Goal: Task Accomplishment & Management: Manage account settings

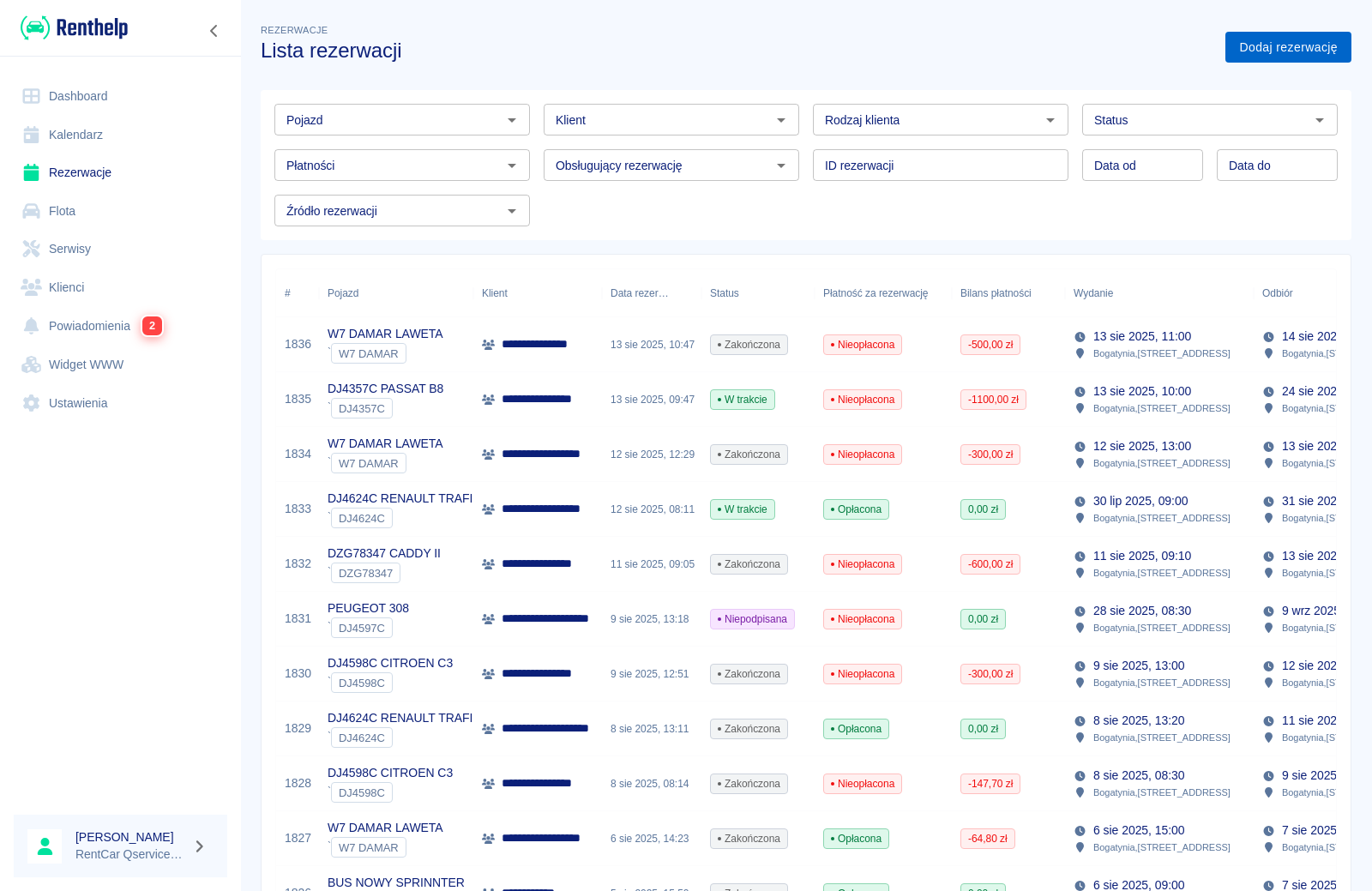
click at [1271, 44] on link "Dodaj rezerwację" at bounding box center [1288, 48] width 126 height 32
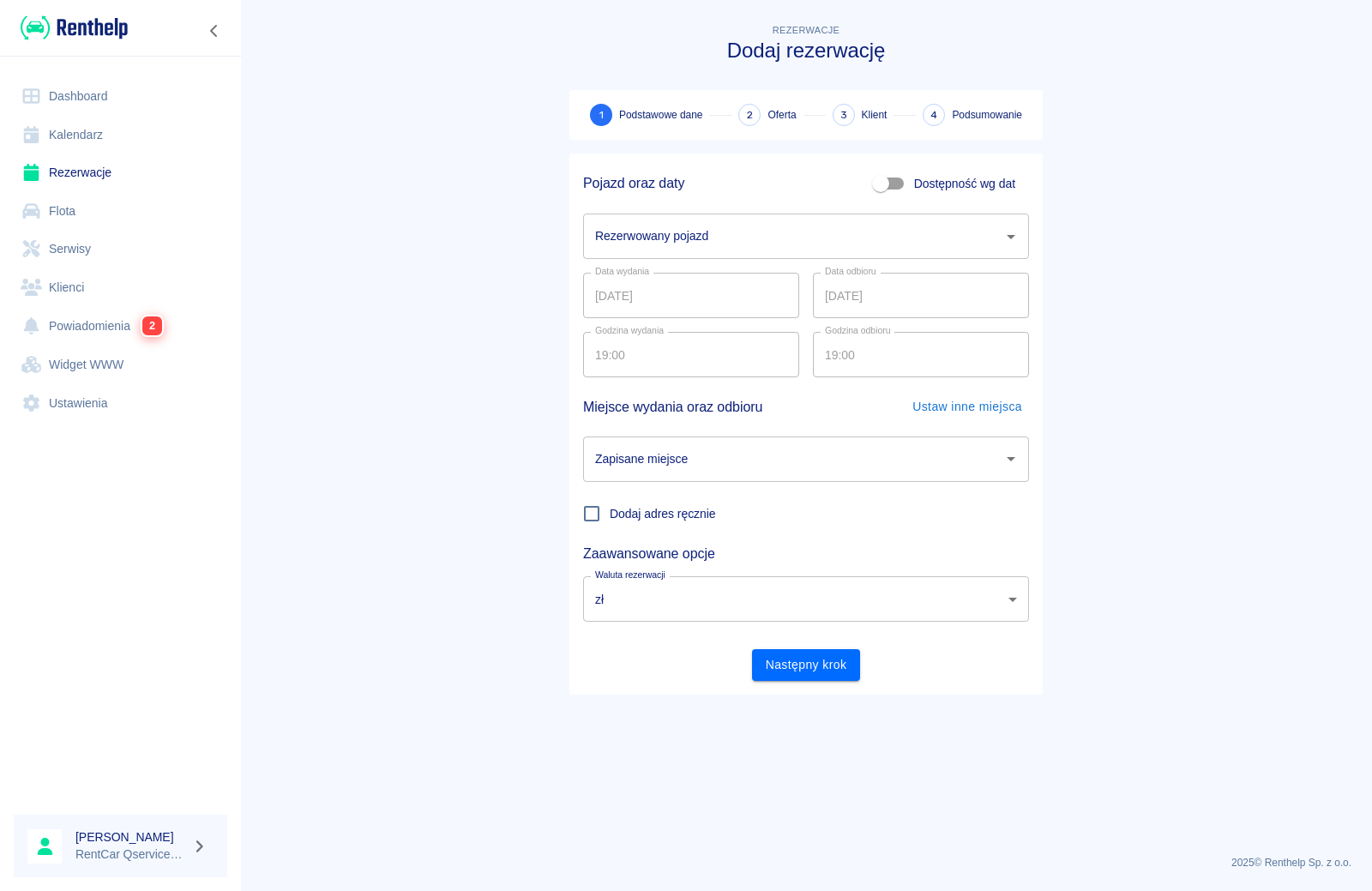
click at [660, 233] on input "Rezerwowany pojazd" at bounding box center [793, 236] width 405 height 30
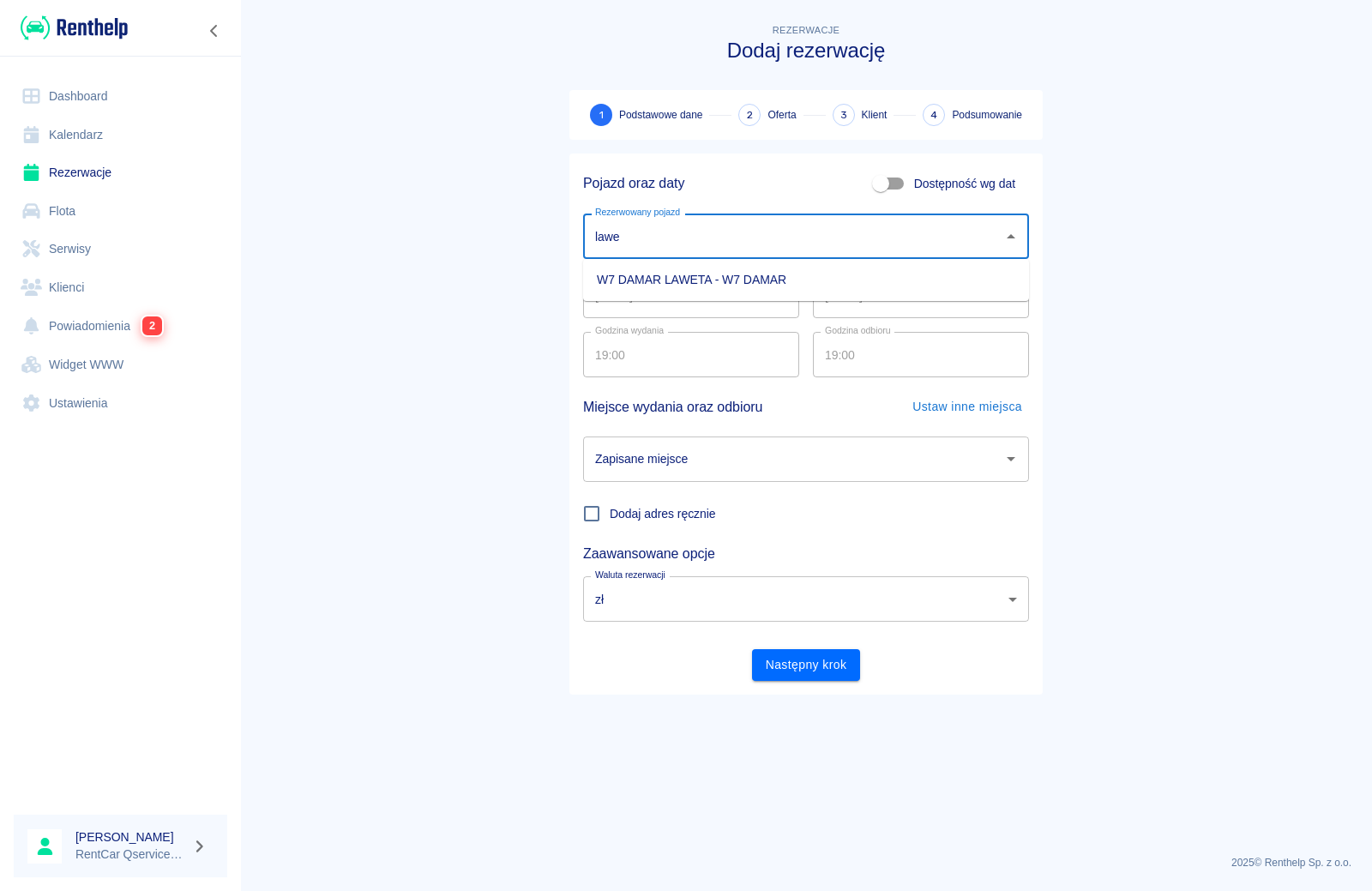
click at [630, 277] on li "W7 DAMAR LAWETA - W7 DAMAR" at bounding box center [806, 280] width 446 height 28
type input "W7 DAMAR LAWETA - W7 DAMAR"
click at [702, 453] on input "Zapisane miejsce" at bounding box center [793, 459] width 405 height 30
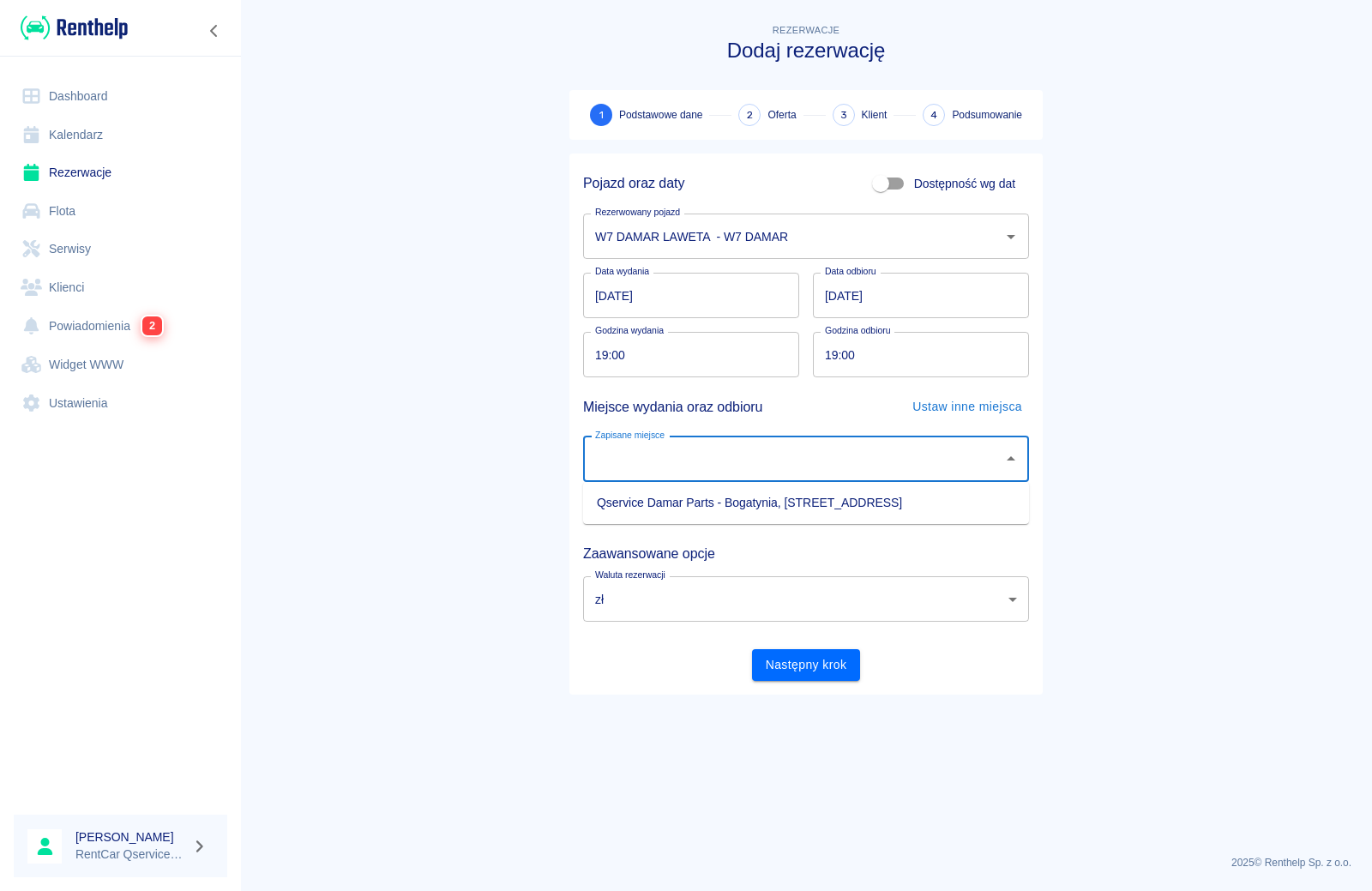
click at [708, 506] on li "Qservice Damar Parts - Bogatynia, Zgorzelecka 1" at bounding box center [806, 503] width 446 height 28
type input "Qservice Damar Parts - Bogatynia, Zgorzelecka 1"
click at [800, 681] on div "Pojazd oraz daty Dostępność wg dat Rezerwowany pojazd W7 DAMAR LAWETA - W7 DAMA…" at bounding box center [806, 423] width 474 height 541
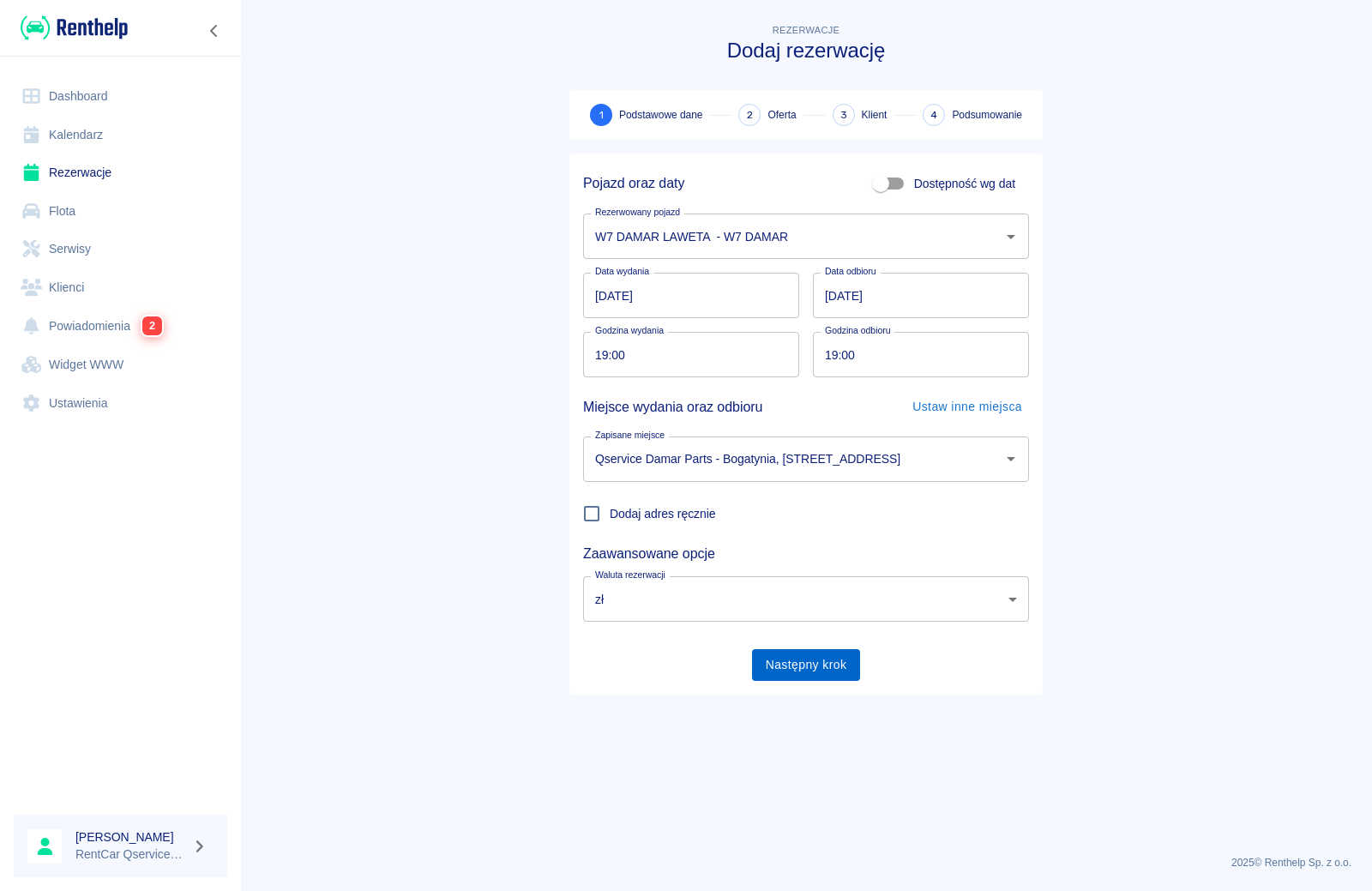
click at [800, 669] on button "Następny krok" at bounding box center [806, 665] width 109 height 32
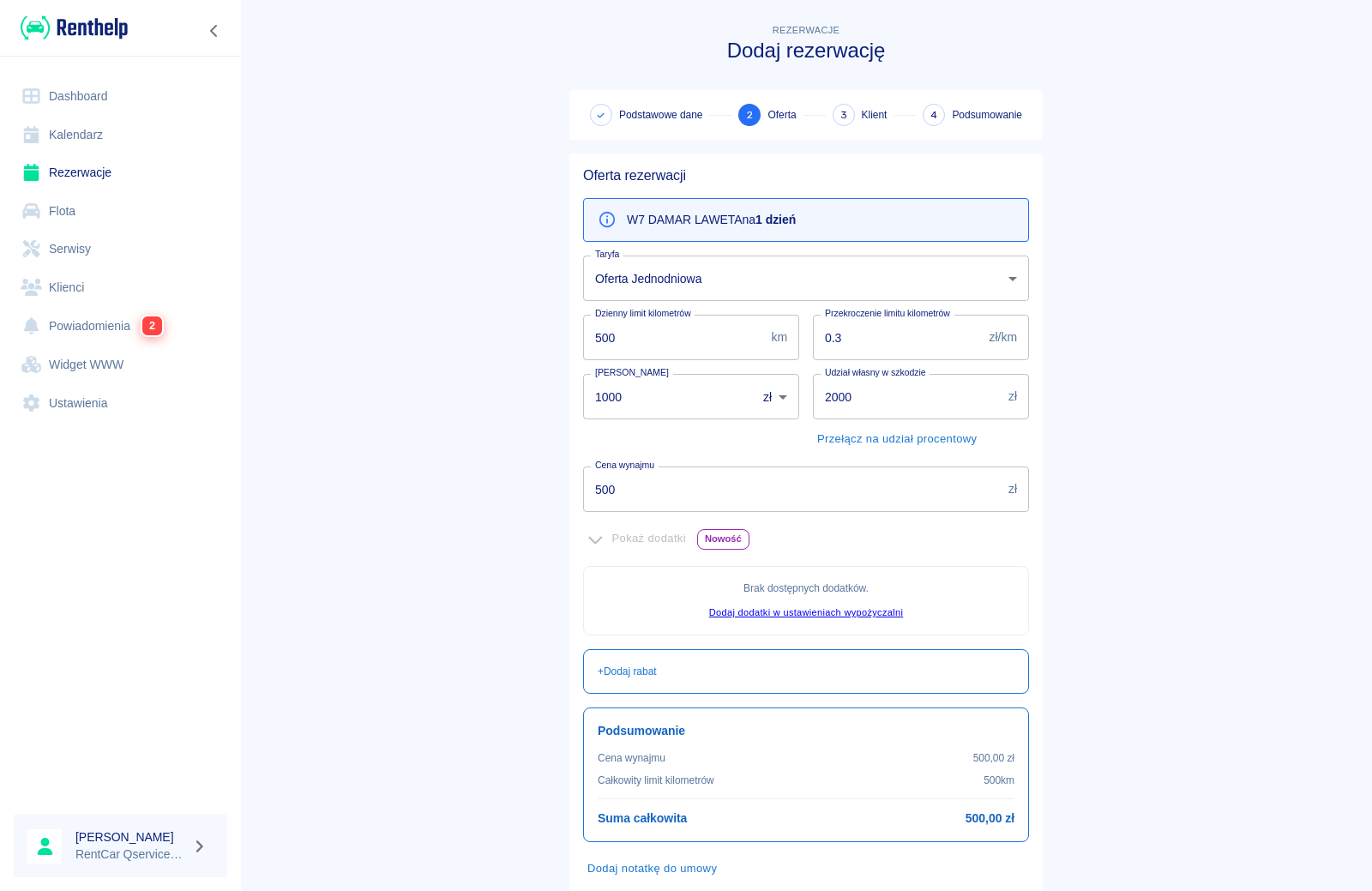
click at [683, 284] on body "Używamy plików Cookies, by zapewnić Ci najlepsze możliwe doświadczenie. Aby dow…" at bounding box center [686, 446] width 1372 height 891
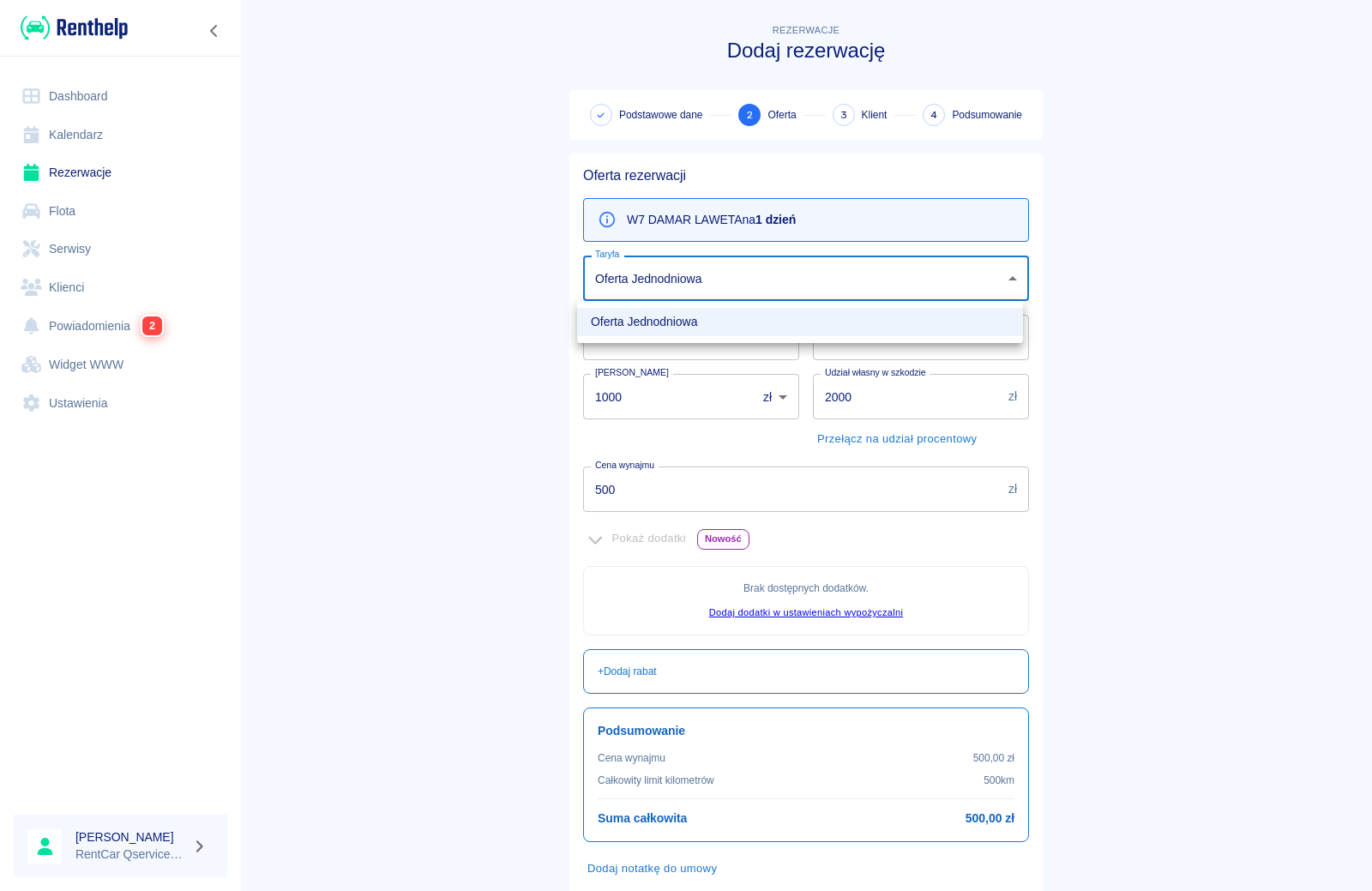
click at [444, 274] on div at bounding box center [686, 446] width 1372 height 891
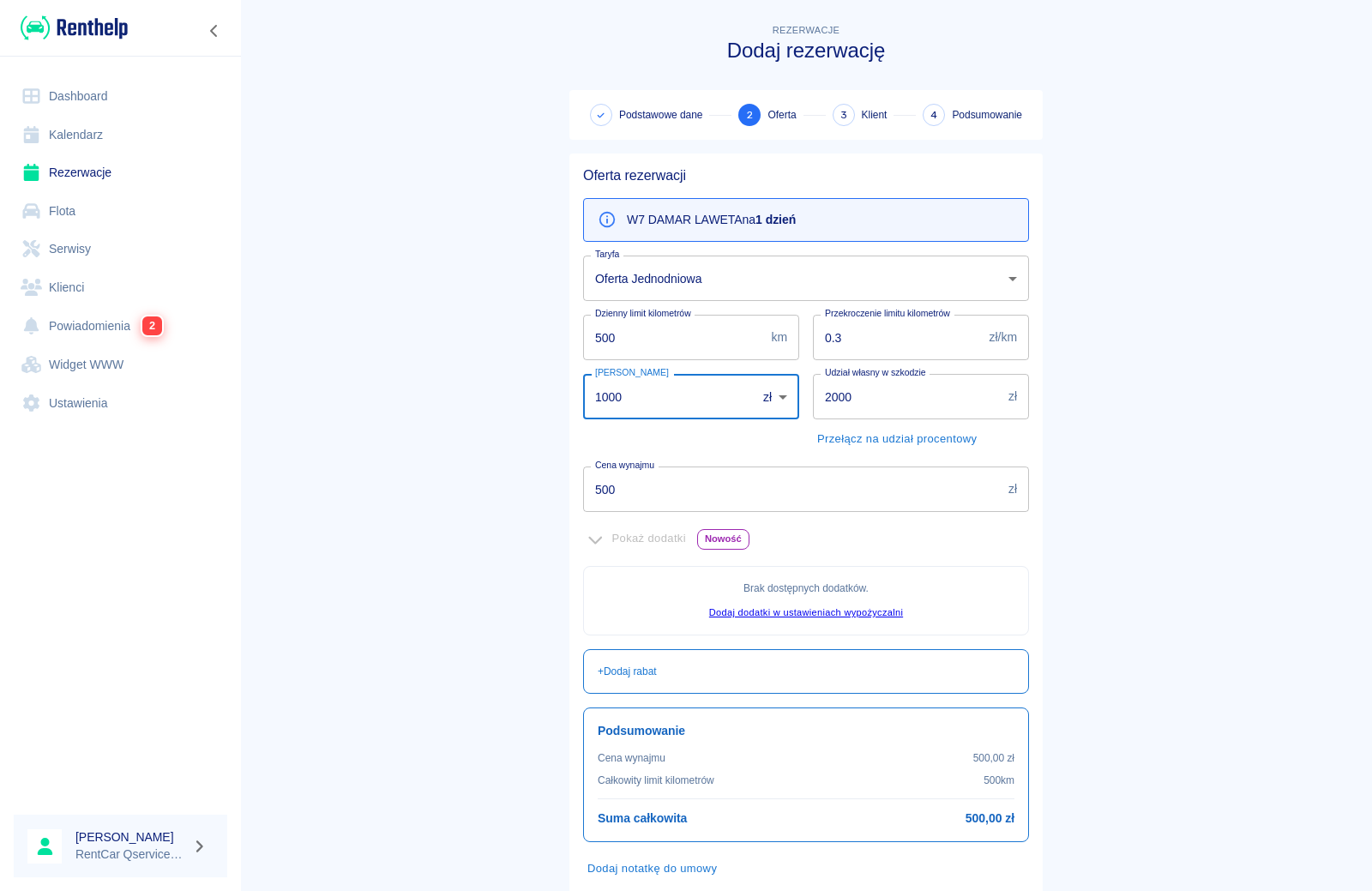
drag, startPoint x: 665, startPoint y: 398, endPoint x: 595, endPoint y: 382, distance: 71.8
click at [595, 382] on input "1000" at bounding box center [664, 397] width 161 height 46
type input "1"
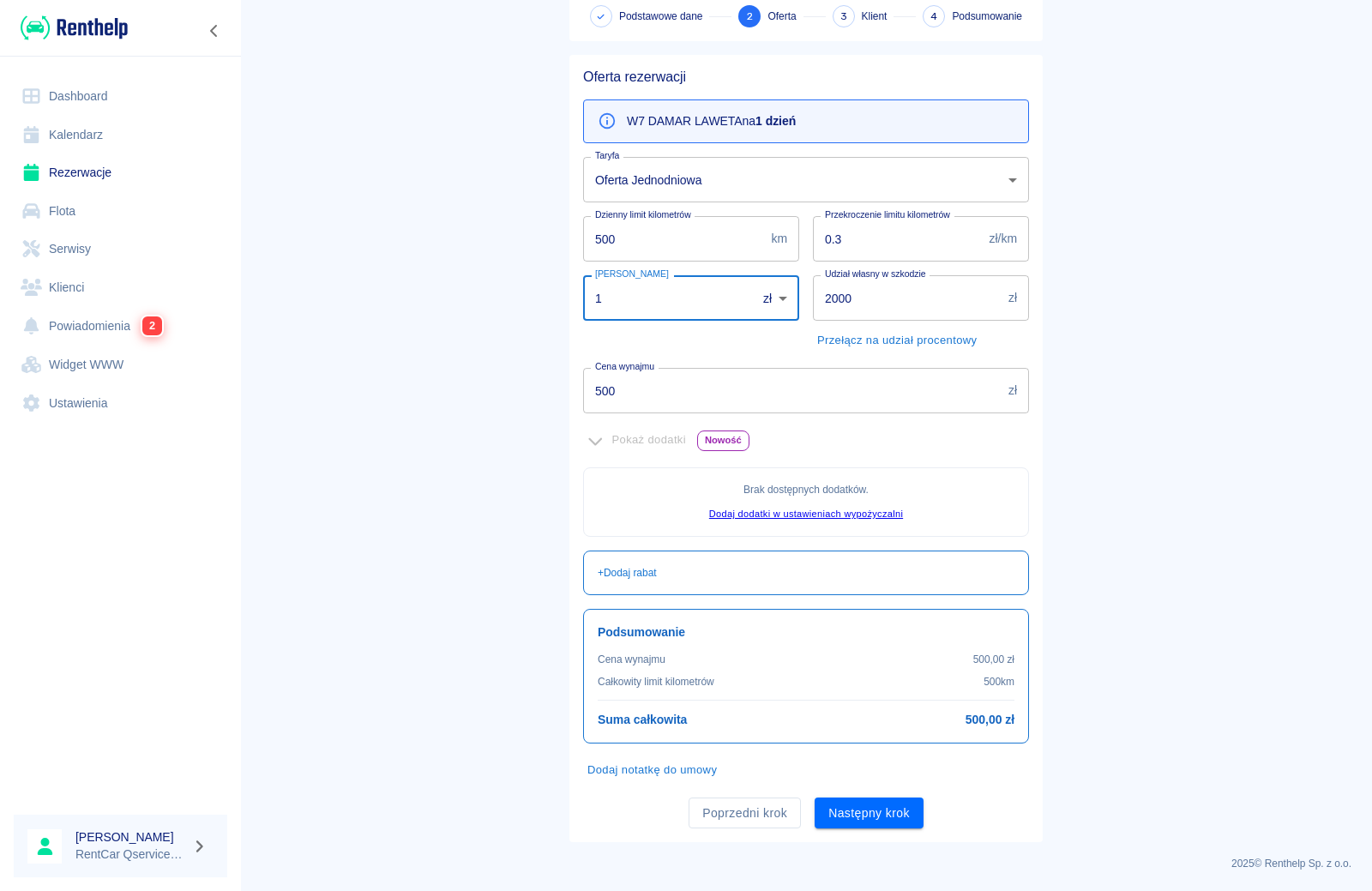
scroll to position [100, 0]
click at [874, 818] on button "Następny krok" at bounding box center [868, 812] width 109 height 32
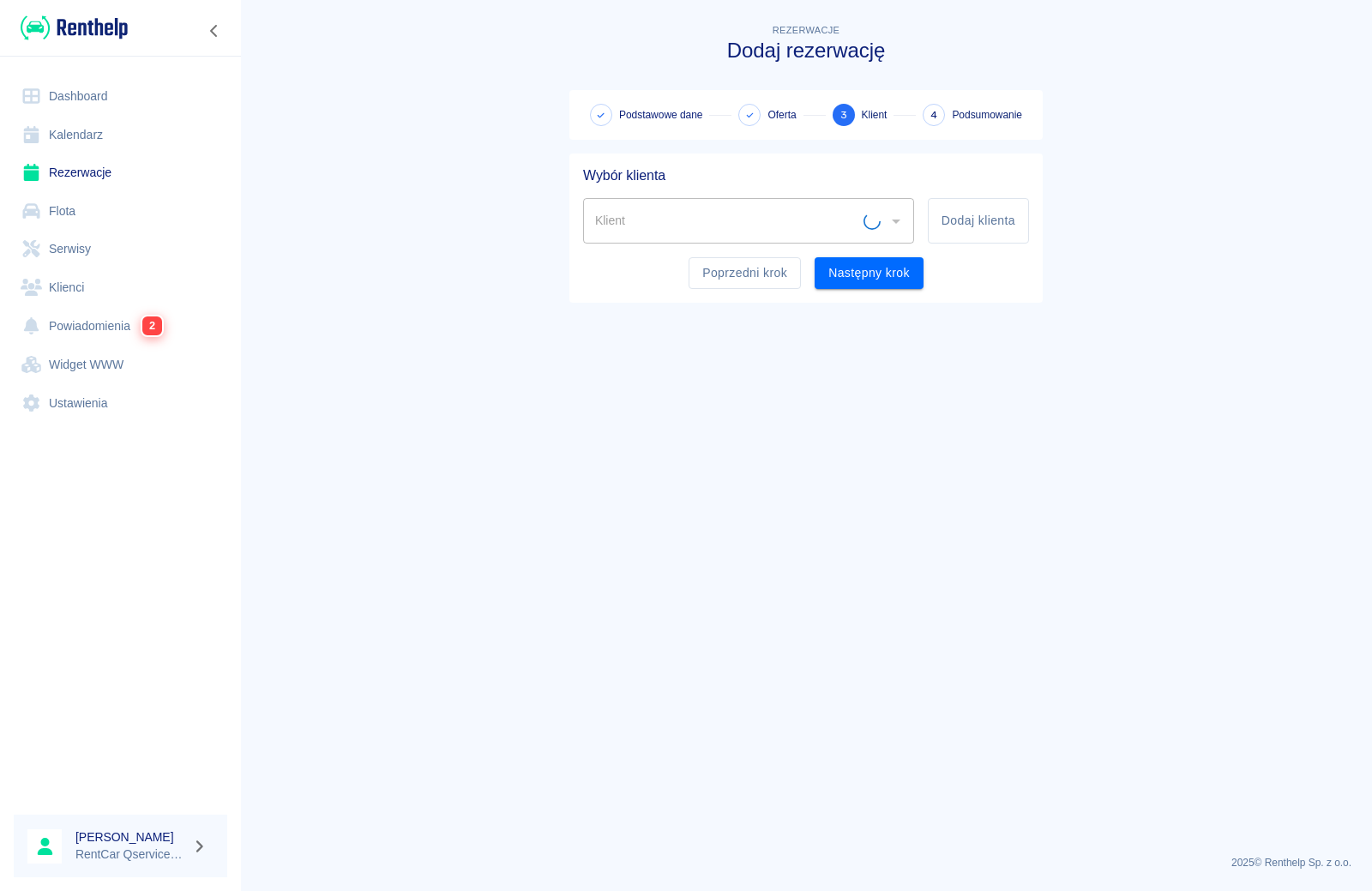
scroll to position [0, 0]
click at [718, 237] on div "Klient" at bounding box center [748, 221] width 331 height 46
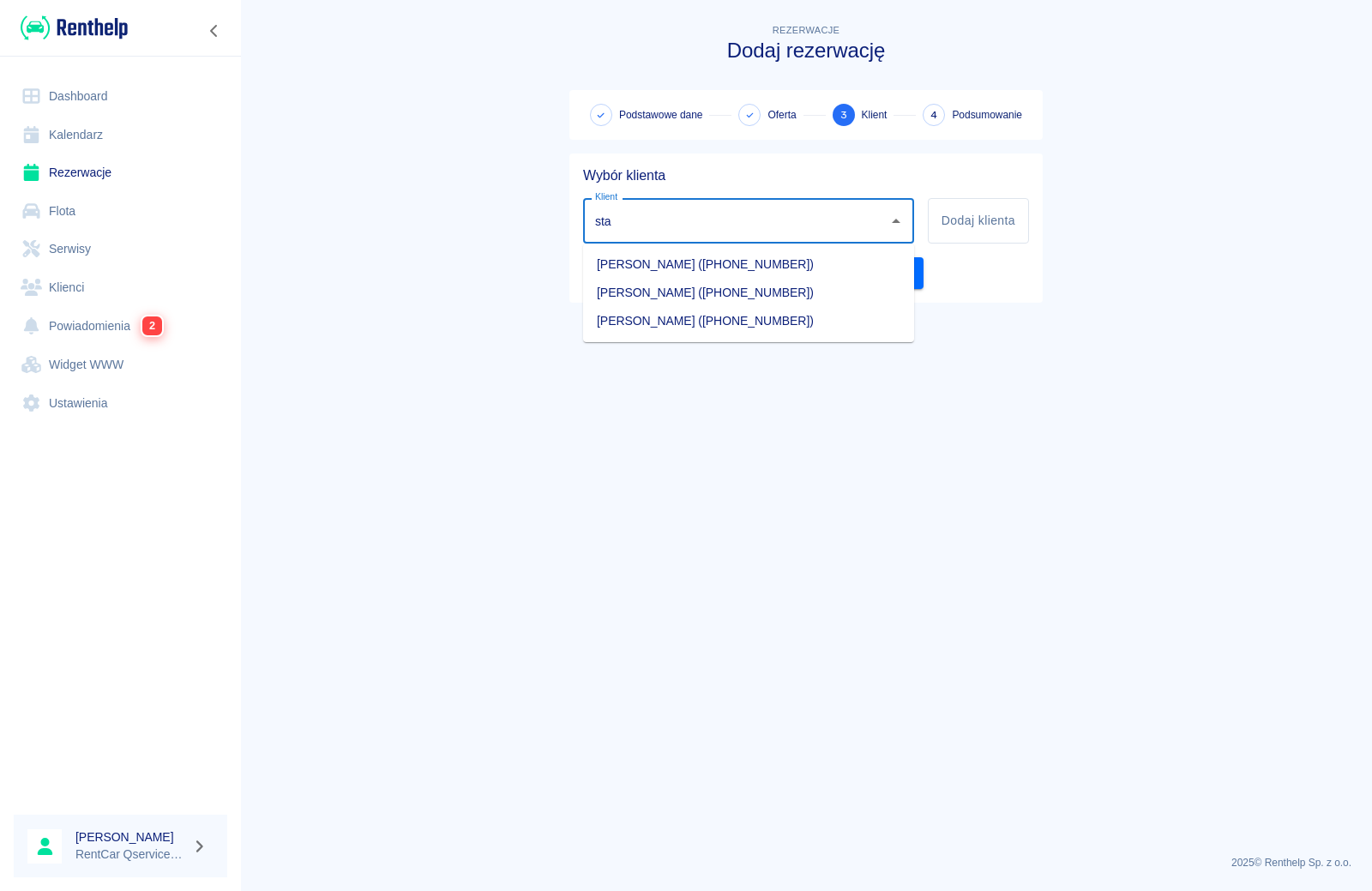
click at [689, 288] on li "STANISŁAW GERZA (+420606239770)" at bounding box center [748, 293] width 331 height 28
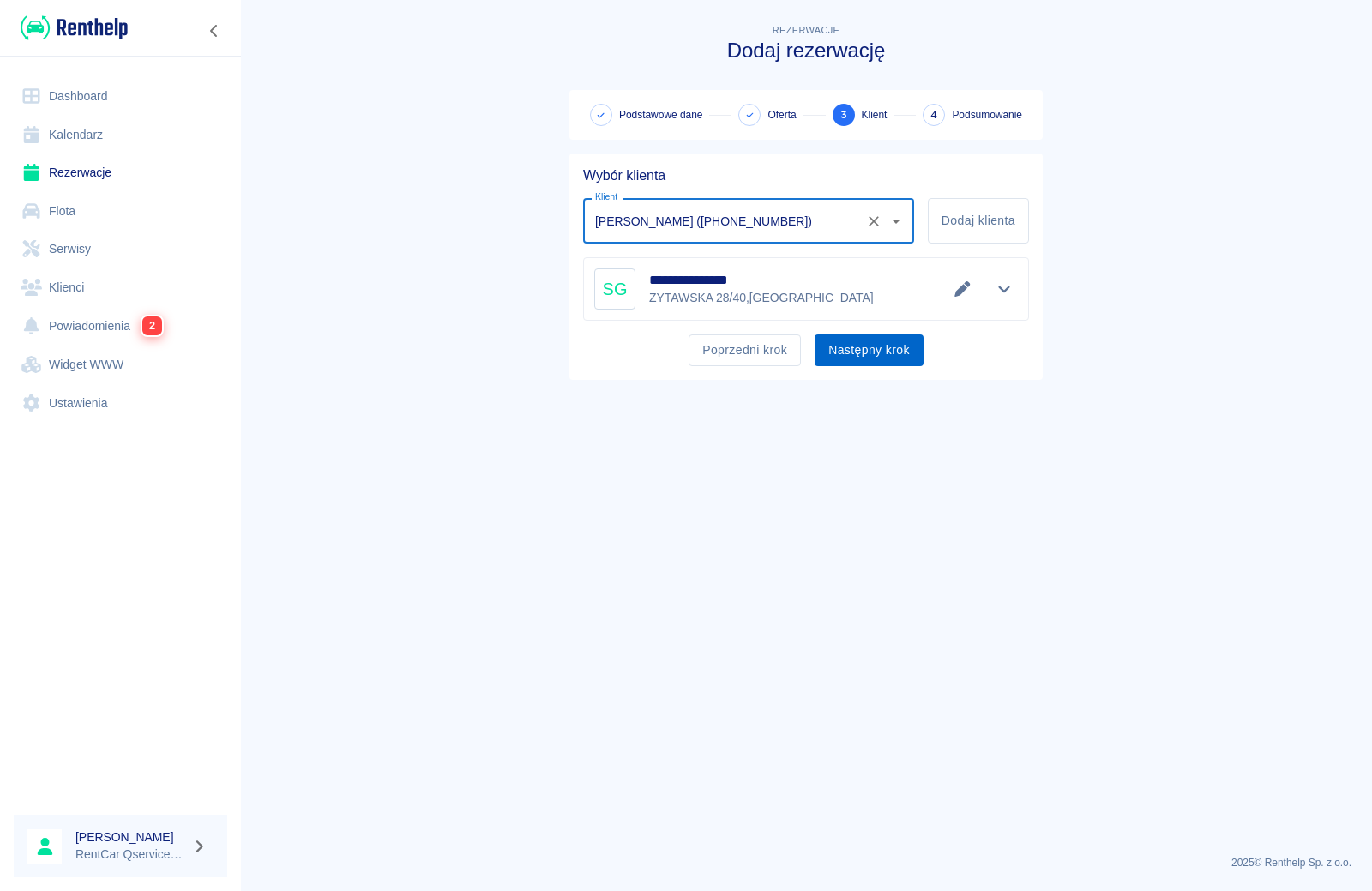
type input "STANISŁAW GERZA (+420606239770)"
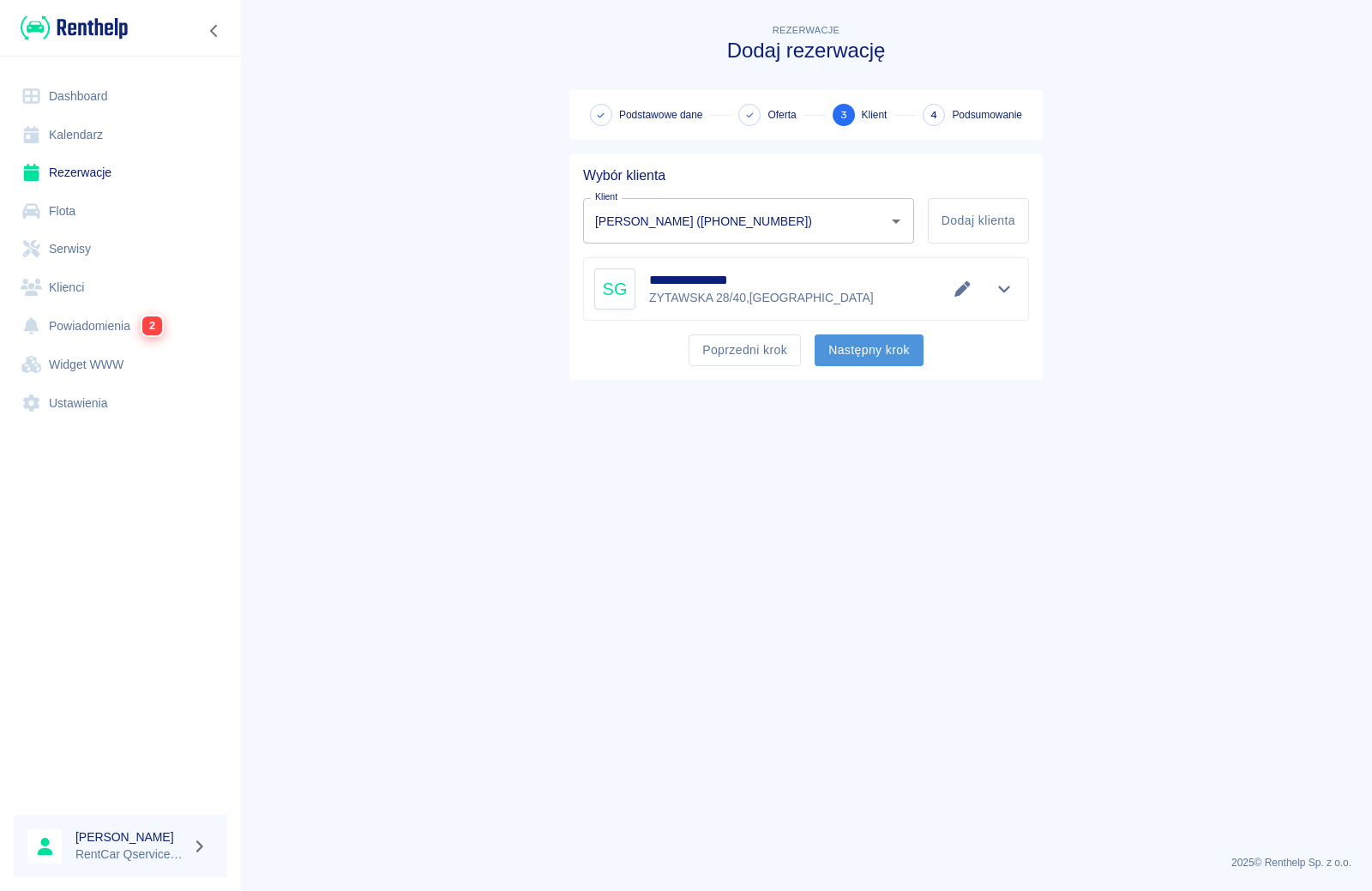
click at [888, 362] on button "Następny krok" at bounding box center [868, 350] width 109 height 32
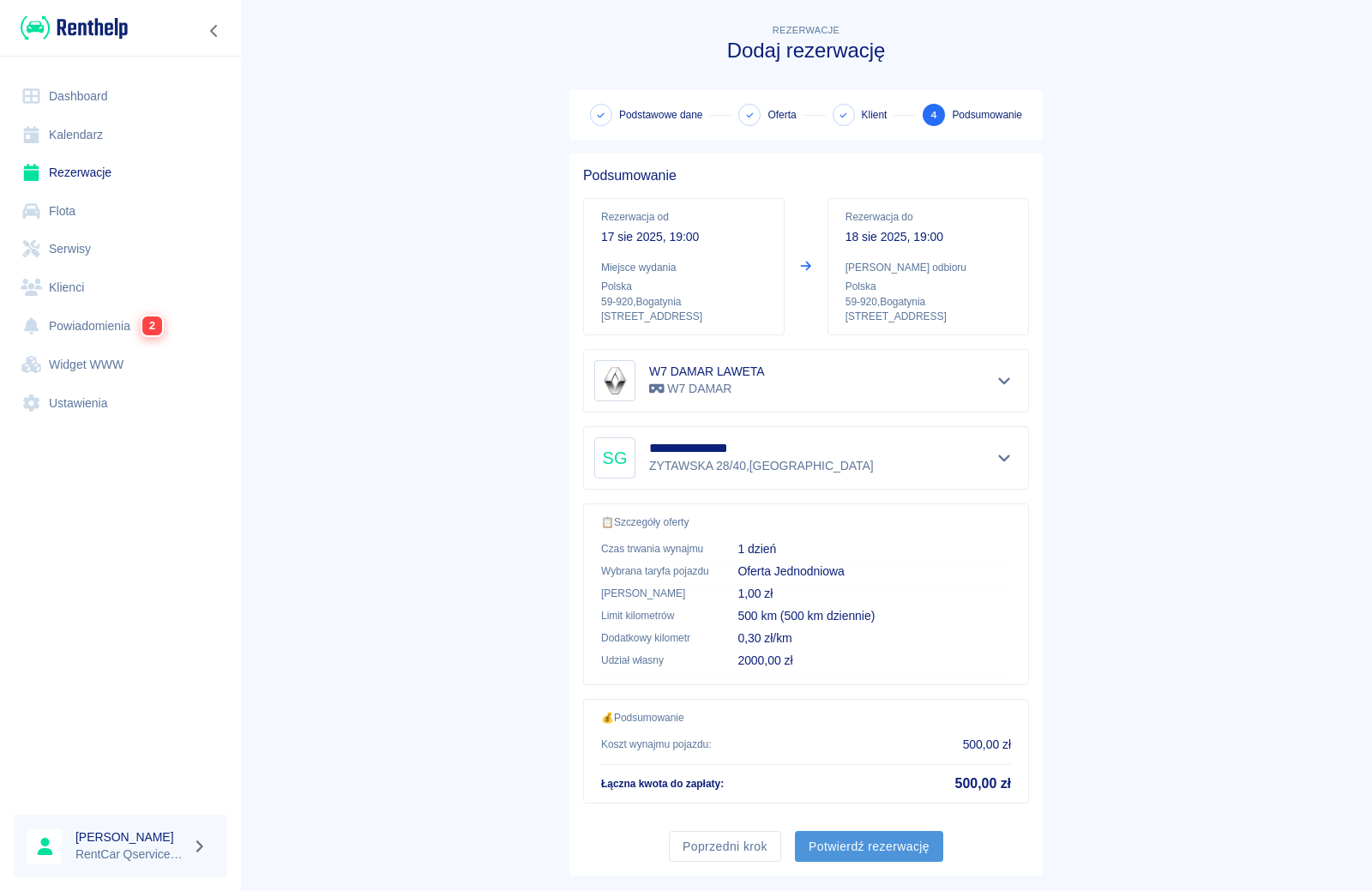
click at [846, 854] on button "Potwierdź rezerwację" at bounding box center [869, 847] width 148 height 32
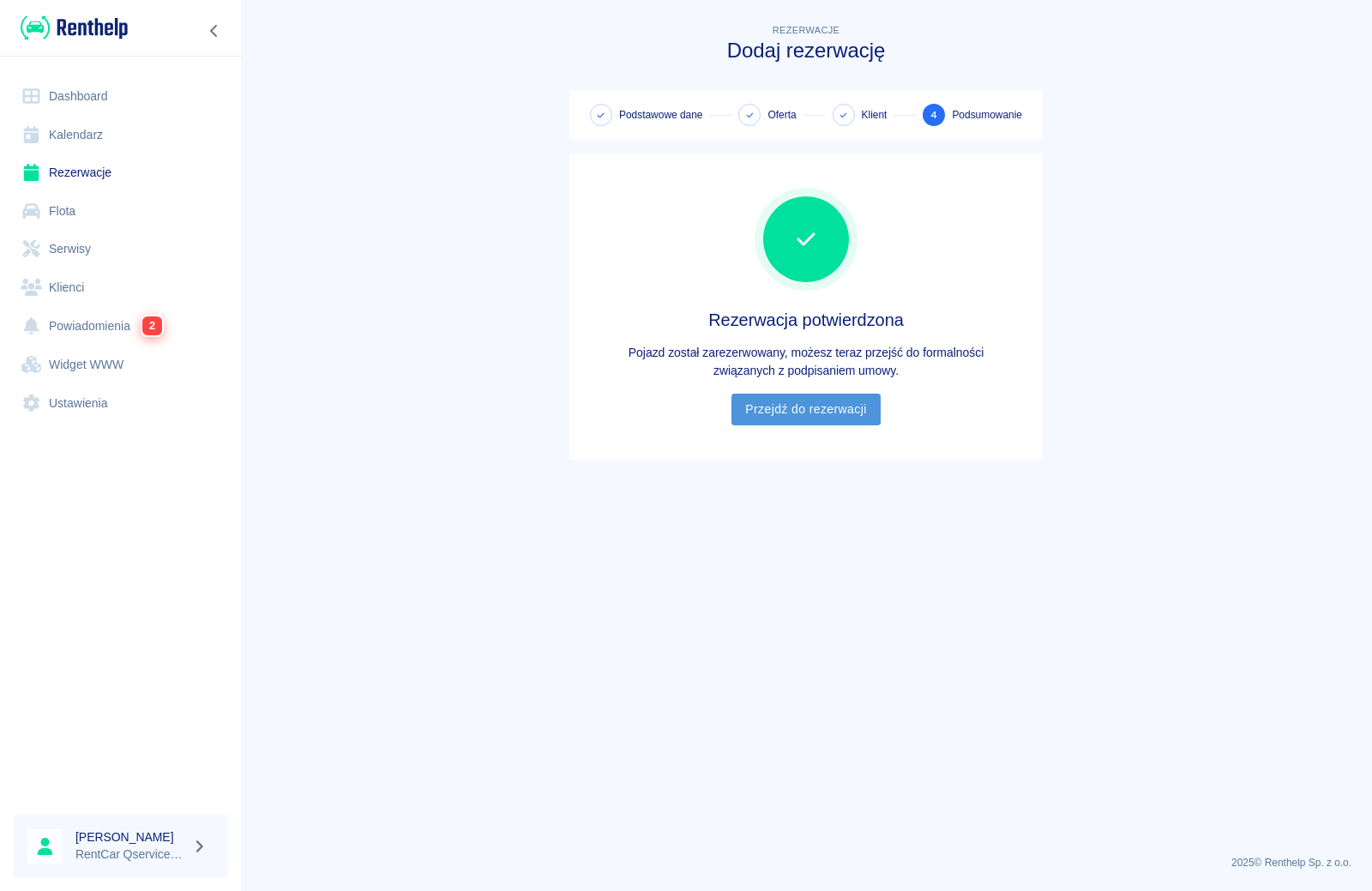
click at [820, 408] on link "Przejdź do rezerwacji" at bounding box center [806, 409] width 148 height 32
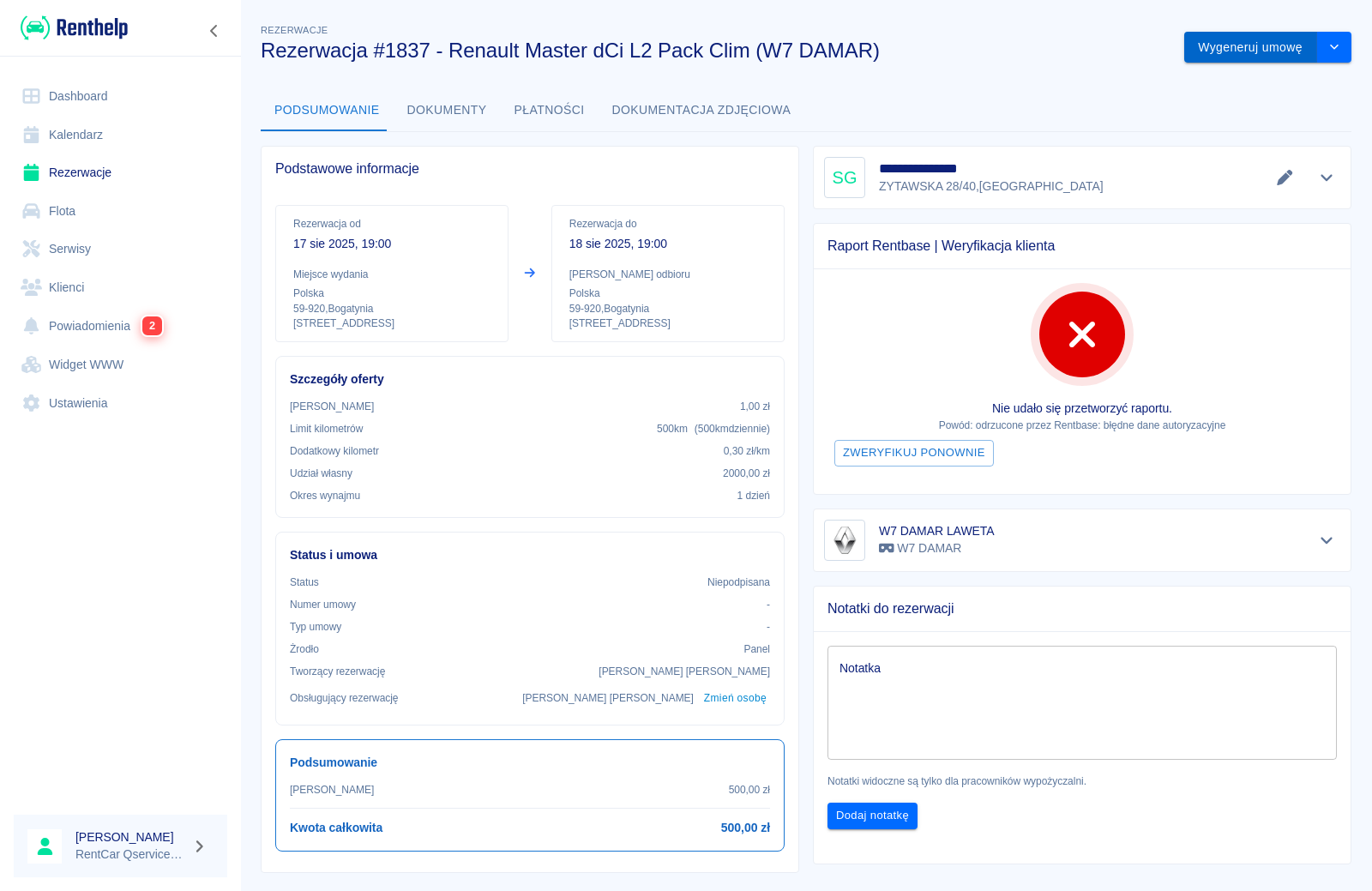
click at [1241, 46] on button "Wygeneruj umowę" at bounding box center [1250, 48] width 133 height 32
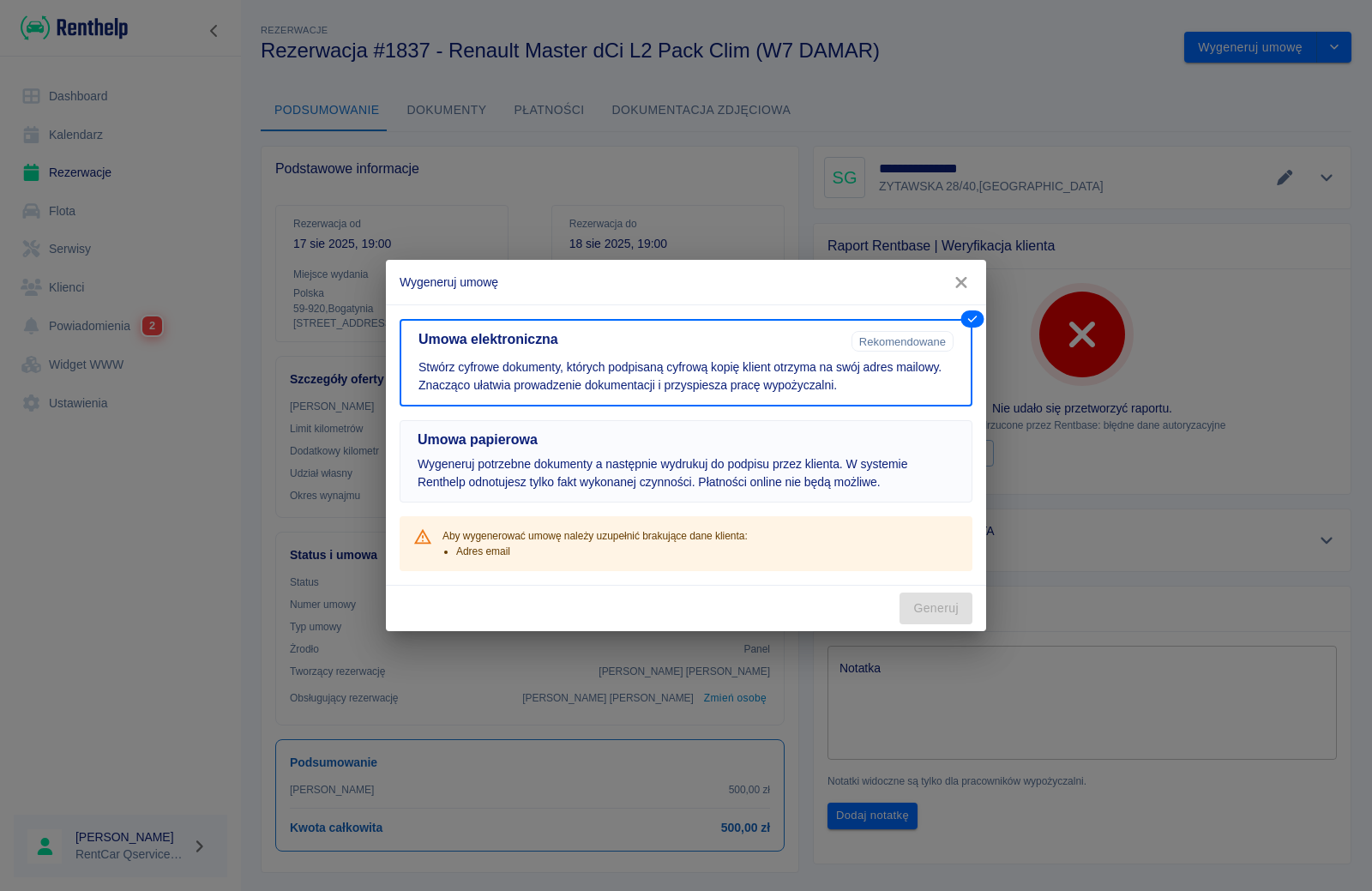
click at [809, 457] on p "Wygeneruj potrzebne dokumenty a następnie wydrukuj do podpisu przez klienta. W …" at bounding box center [686, 473] width 536 height 36
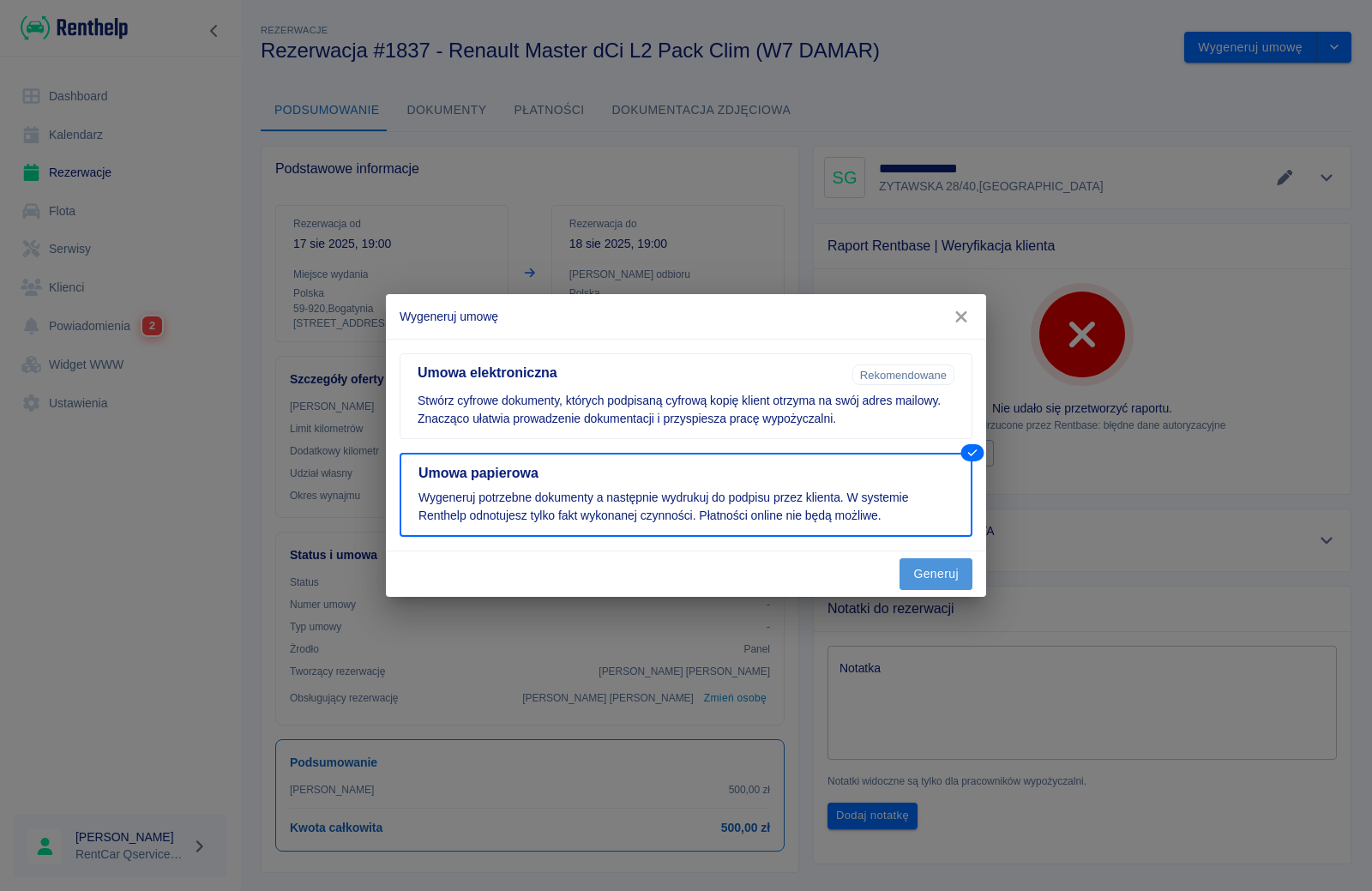
click at [944, 583] on button "Generuj" at bounding box center [936, 574] width 73 height 32
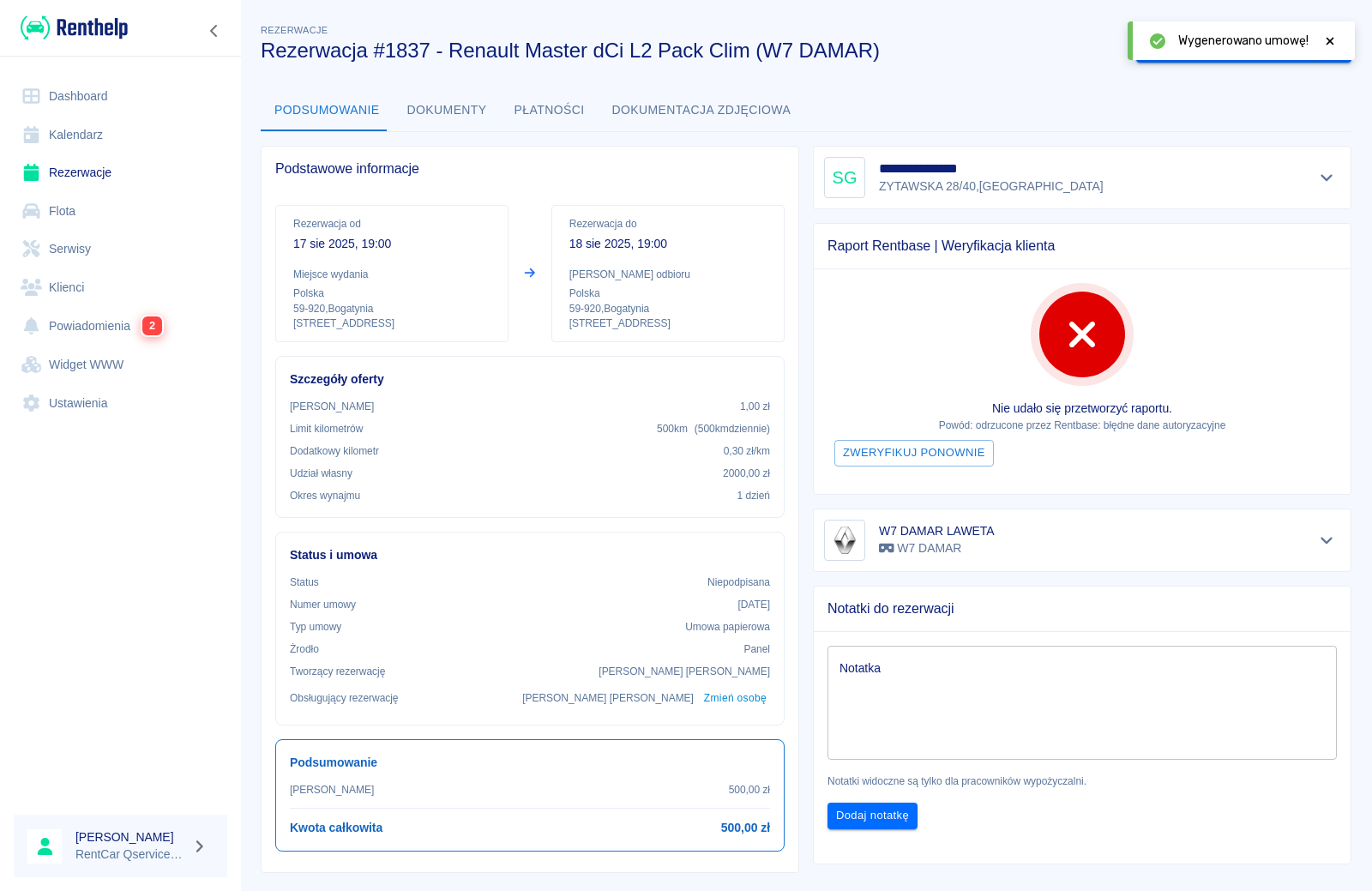
click at [1330, 46] on icon at bounding box center [1330, 41] width 15 height 12
click at [1276, 50] on button "Oznacz: umowa podpisana" at bounding box center [1226, 48] width 181 height 32
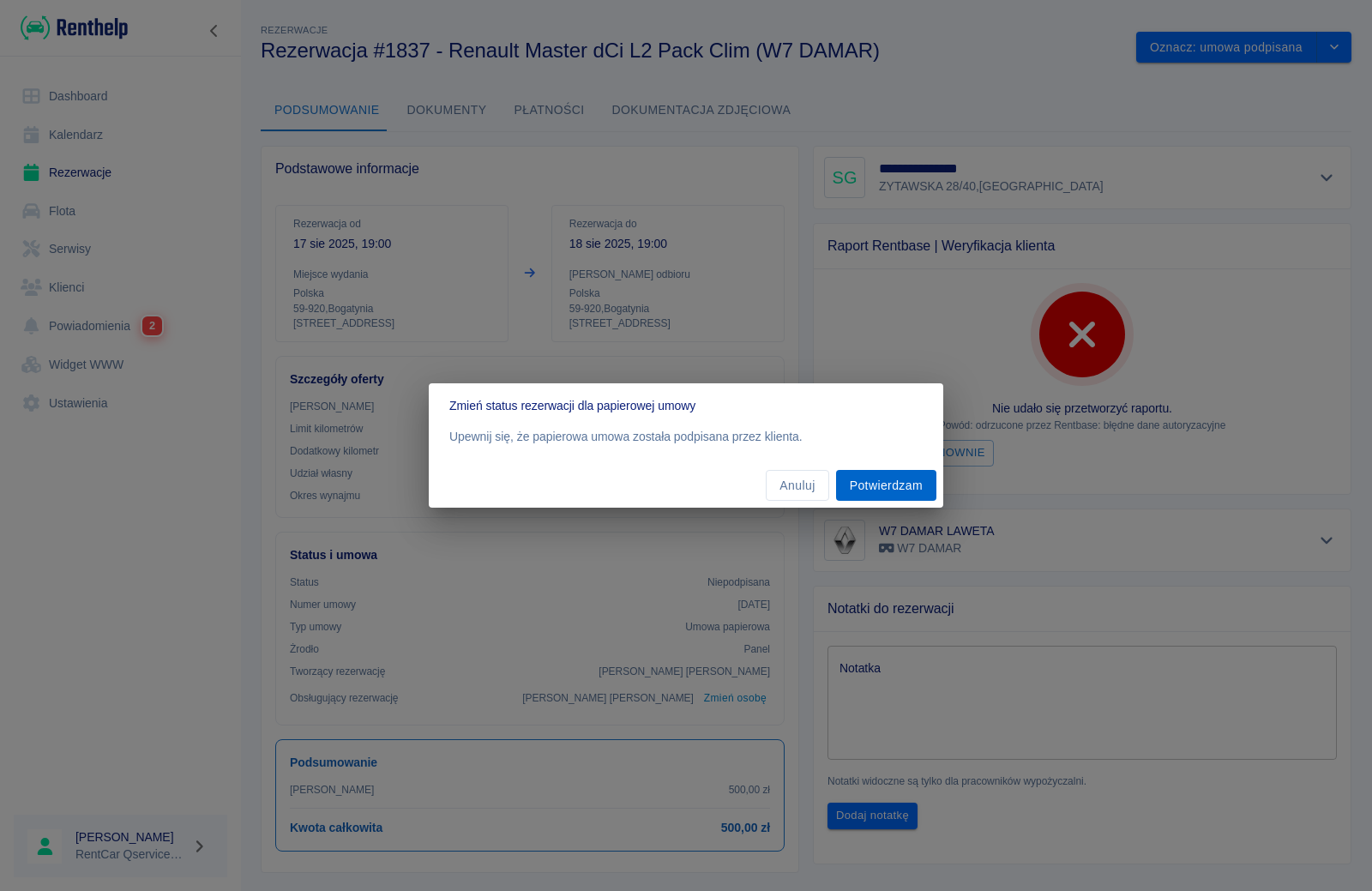
click at [896, 491] on button "Potwierdzam" at bounding box center [887, 486] width 101 height 32
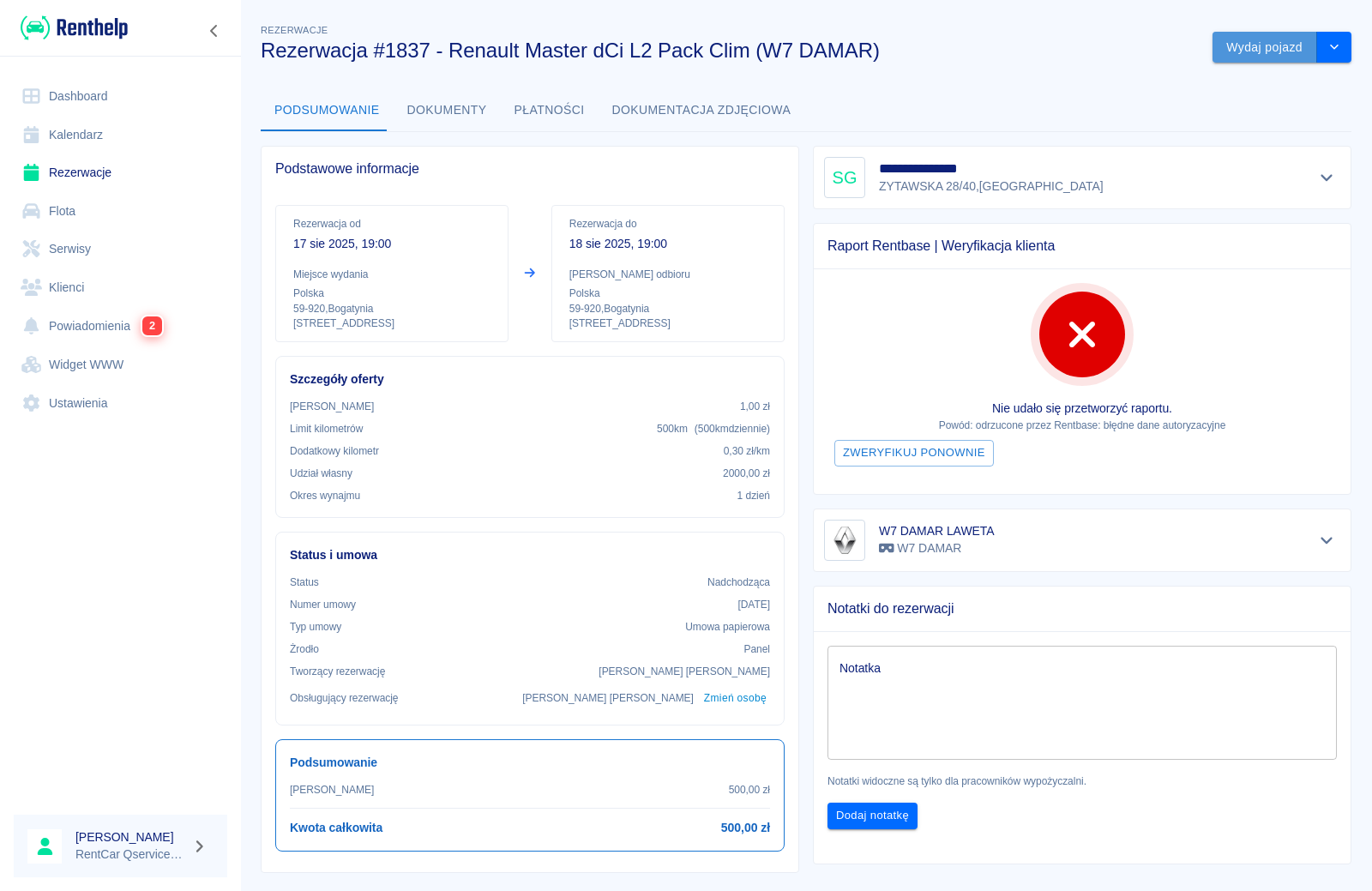
click at [1255, 53] on button "Wydaj pojazd" at bounding box center [1264, 48] width 105 height 32
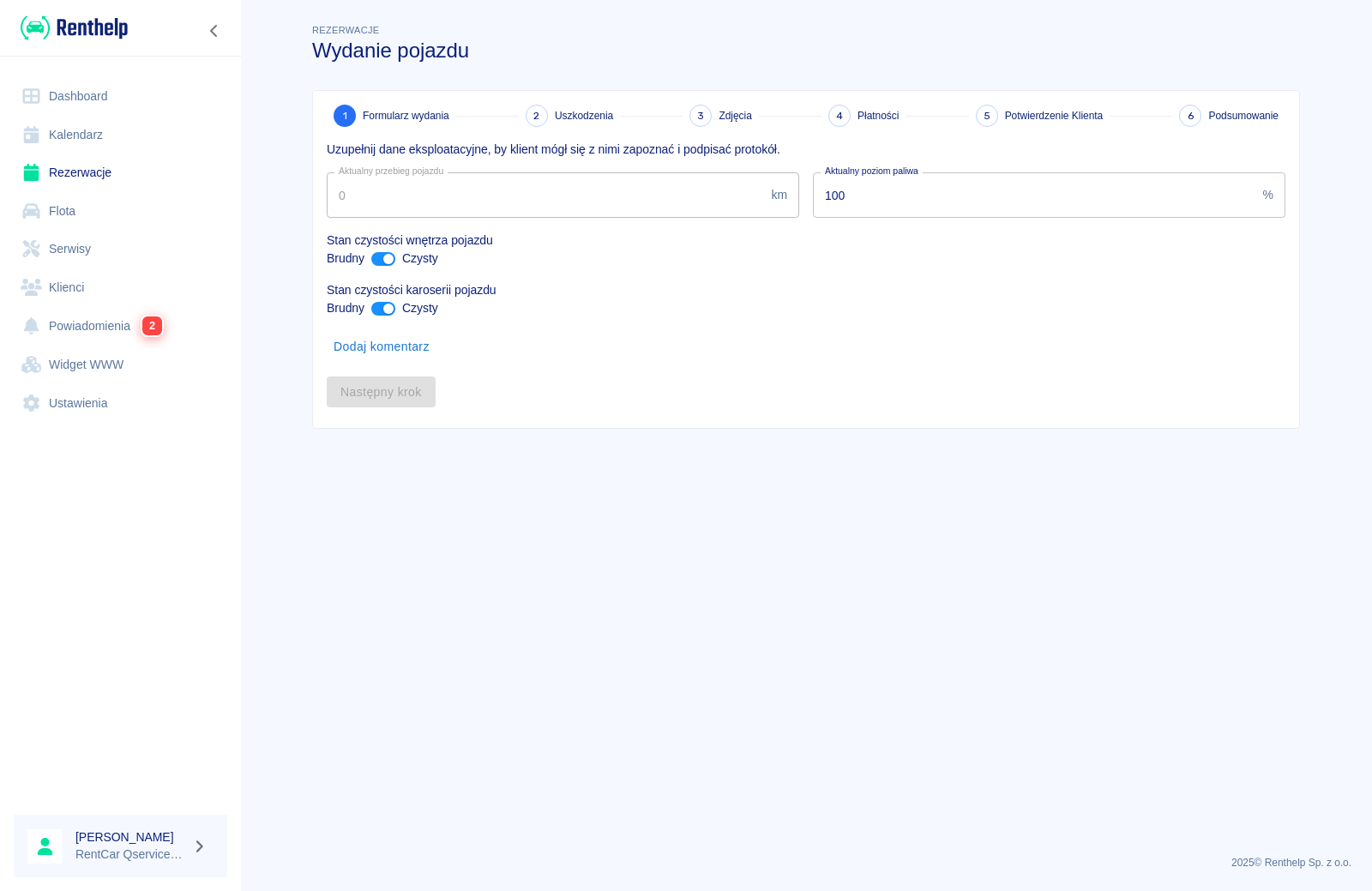
type input "95945"
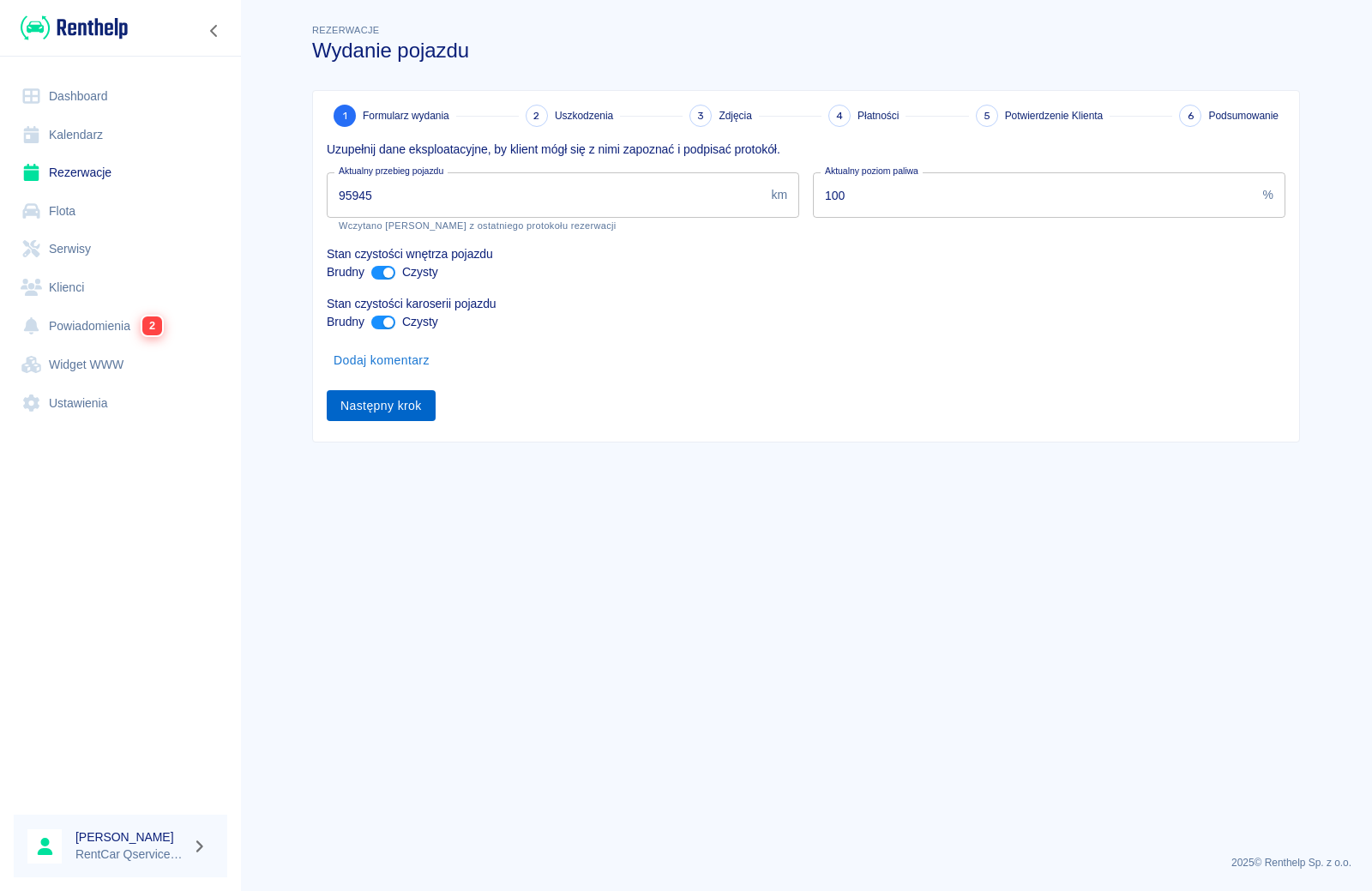
click at [398, 396] on button "Następny krok" at bounding box center [380, 406] width 109 height 32
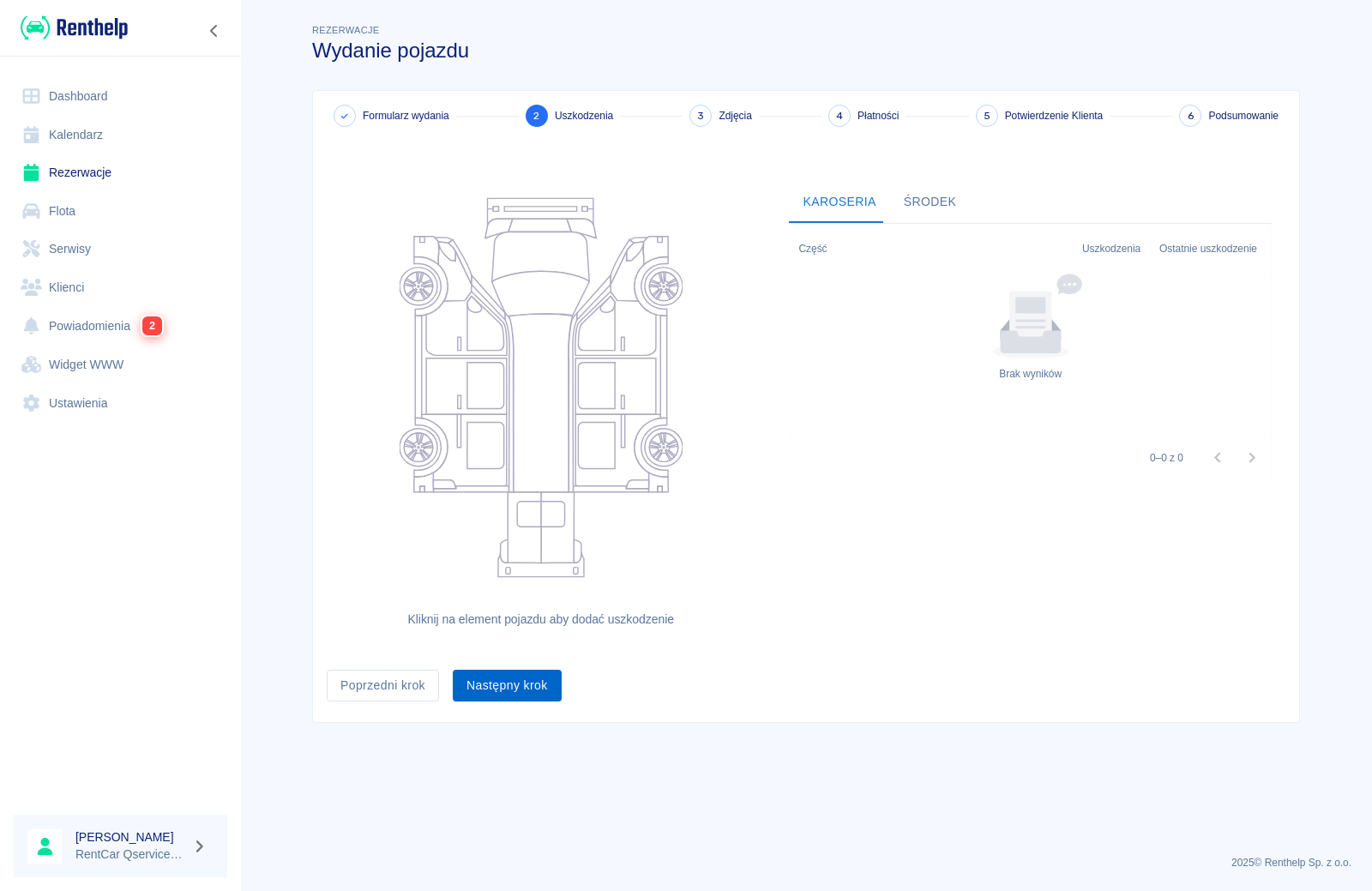
click at [522, 697] on button "Następny krok" at bounding box center [506, 685] width 109 height 32
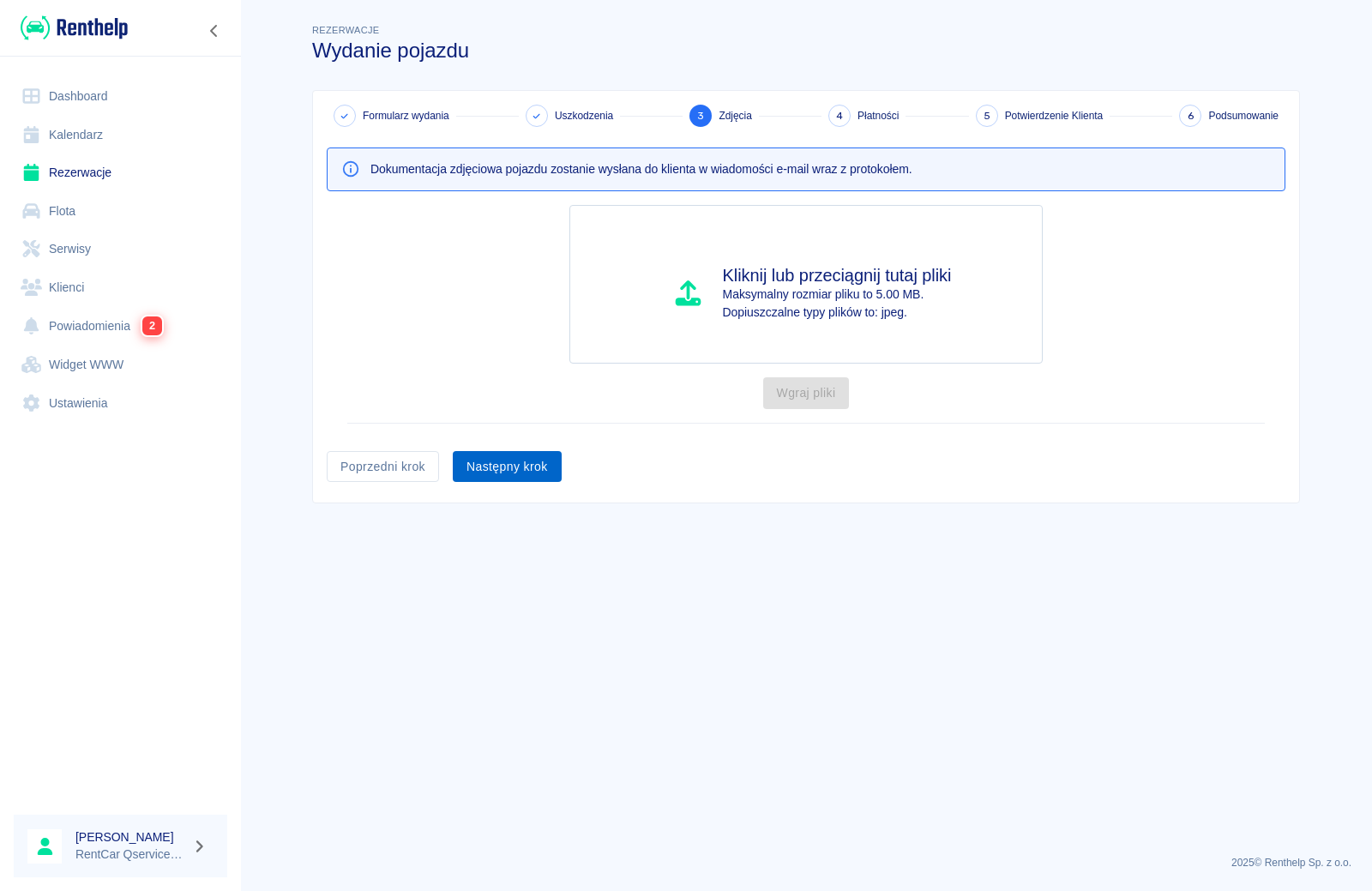
click at [508, 470] on button "Następny krok" at bounding box center [506, 467] width 109 height 32
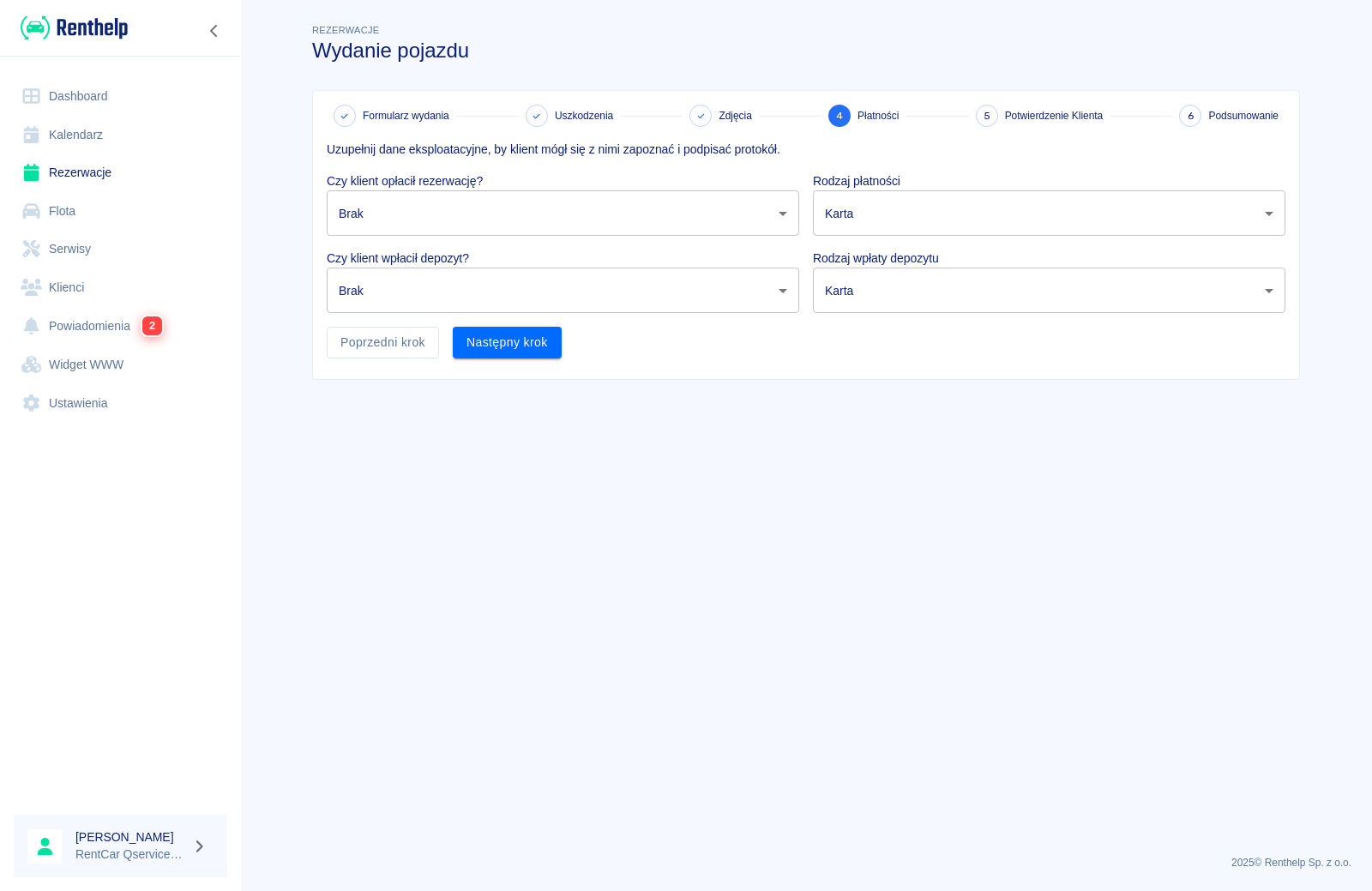
click at [509, 221] on body "Używamy plików Cookies, by zapewnić Ci najlepsze możliwe doświadczenie. Aby dow…" at bounding box center [686, 446] width 1372 height 891
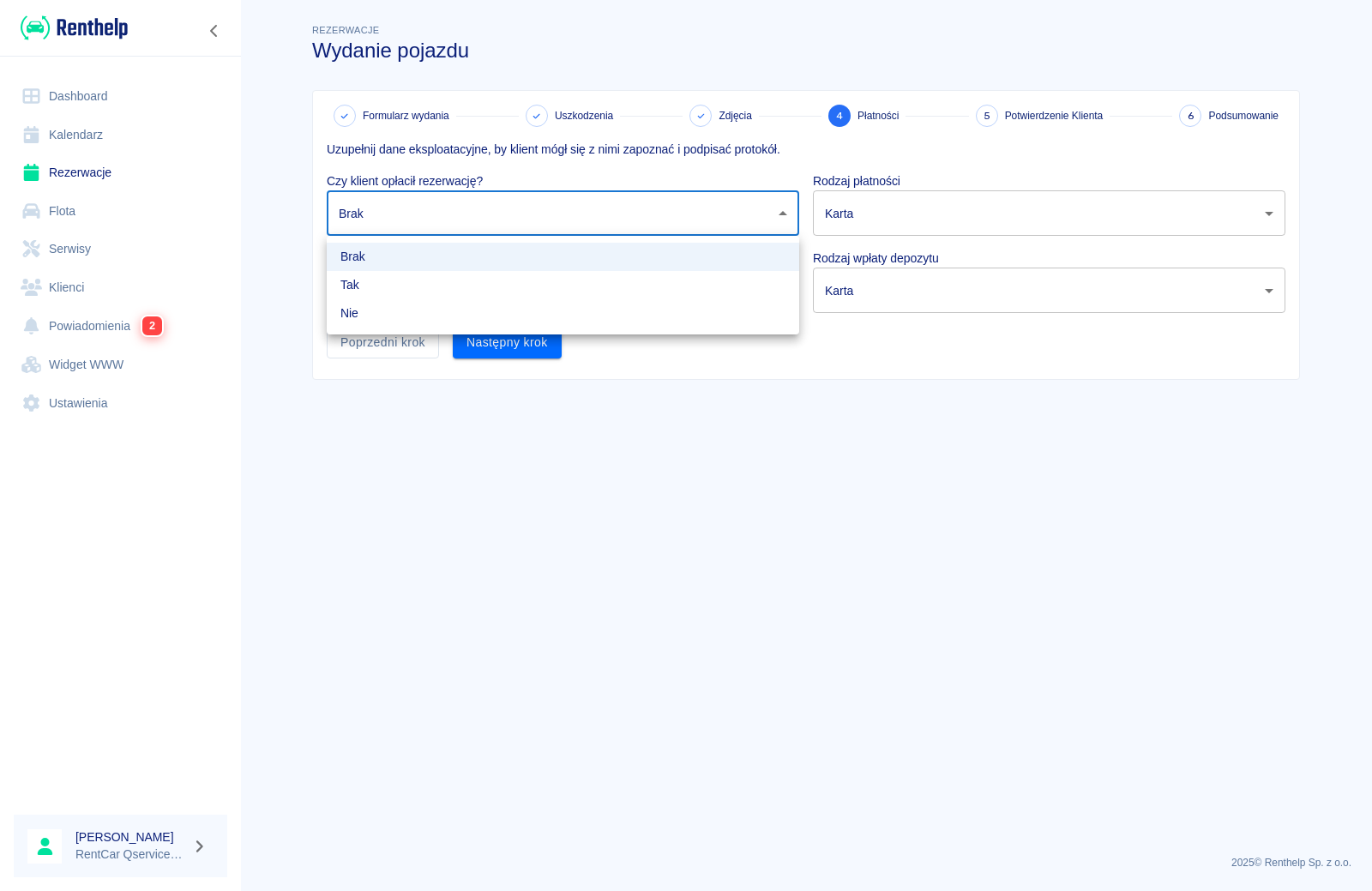
click at [518, 319] on li "Nie" at bounding box center [563, 313] width 473 height 28
type input "false"
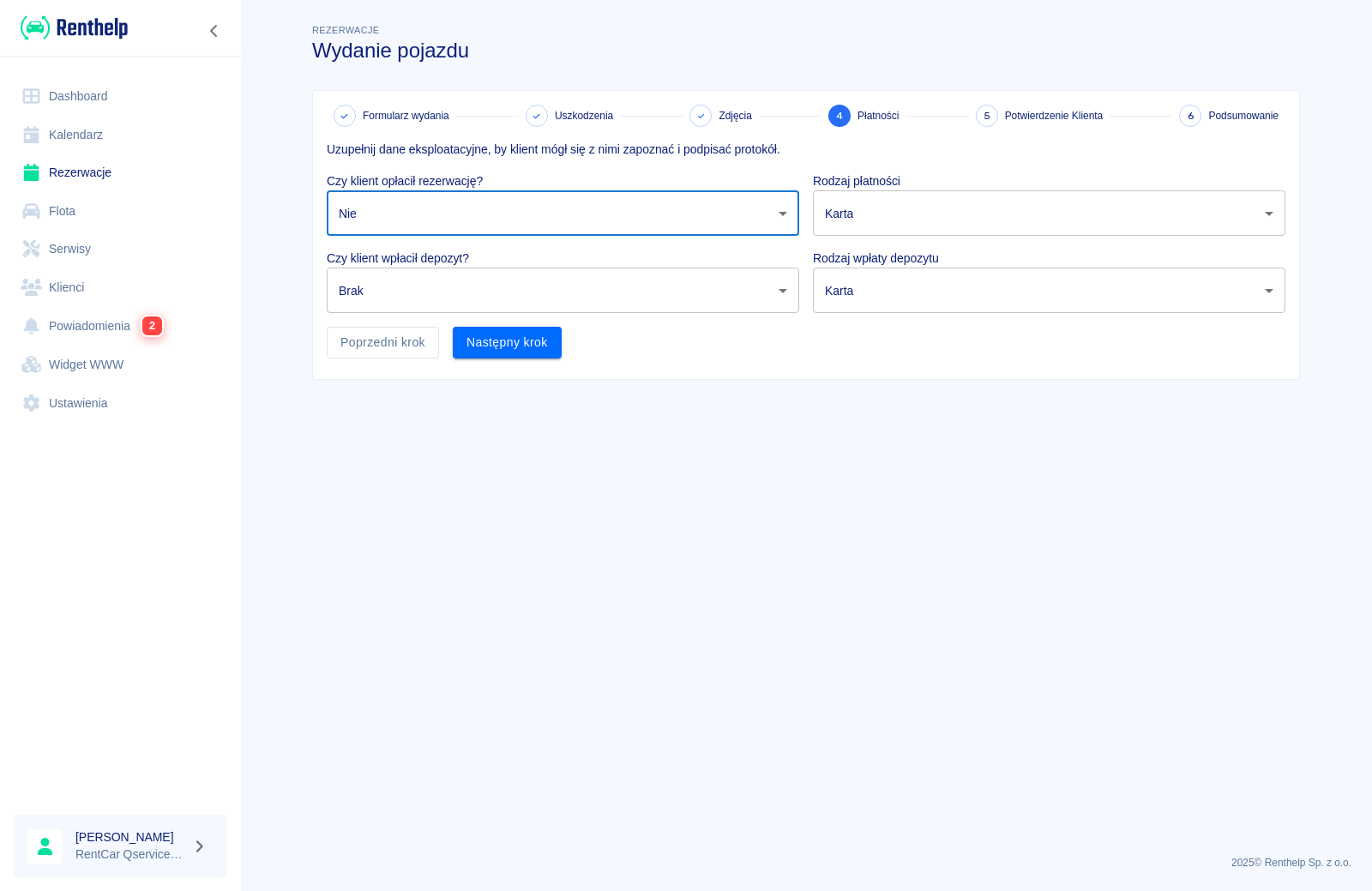
click at [508, 287] on body "Używamy plików Cookies, by zapewnić Ci najlepsze możliwe doświadczenie. Aby dow…" at bounding box center [686, 446] width 1372 height 891
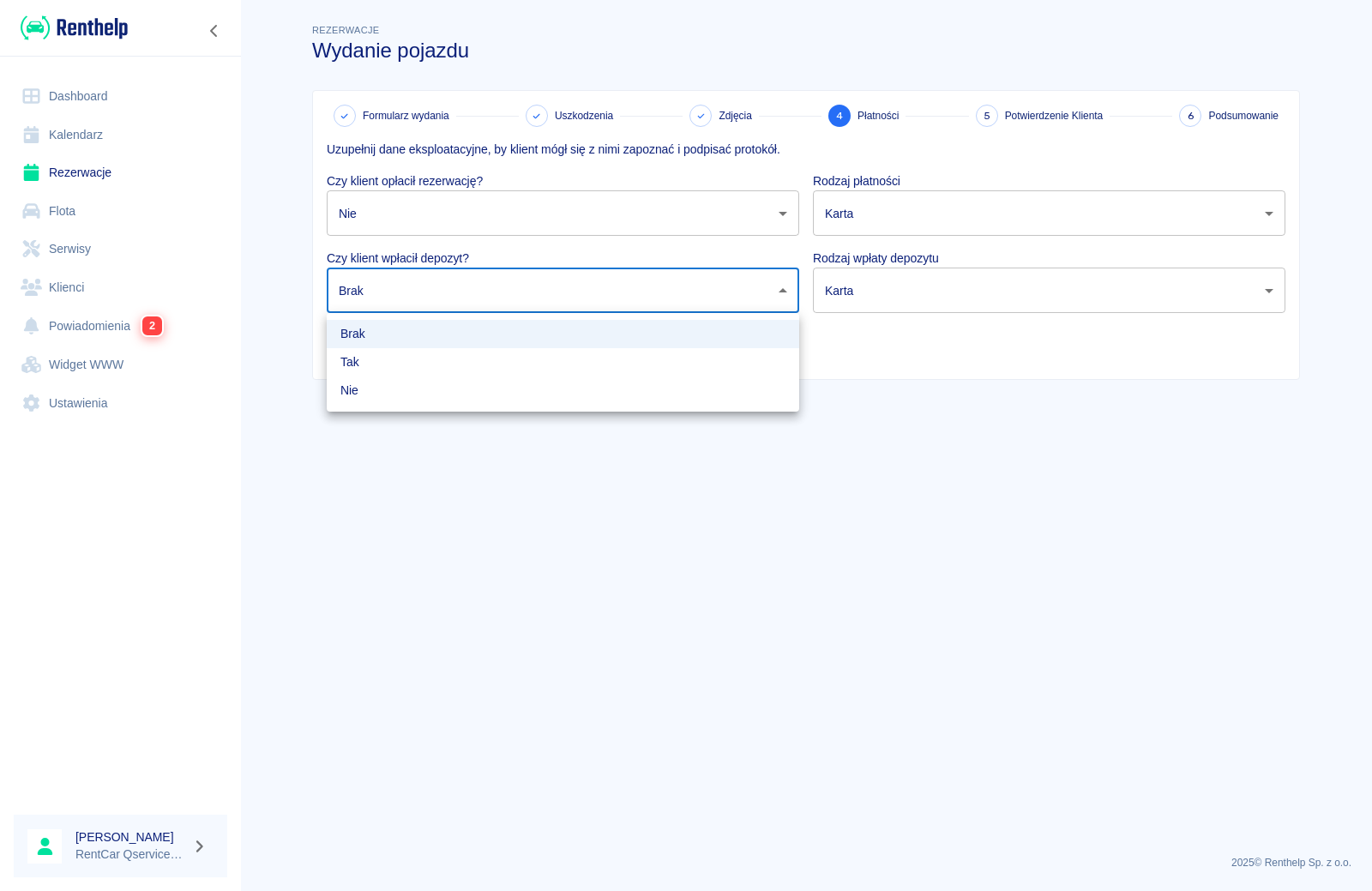
click at [517, 387] on li "Nie" at bounding box center [563, 391] width 473 height 28
type input "false"
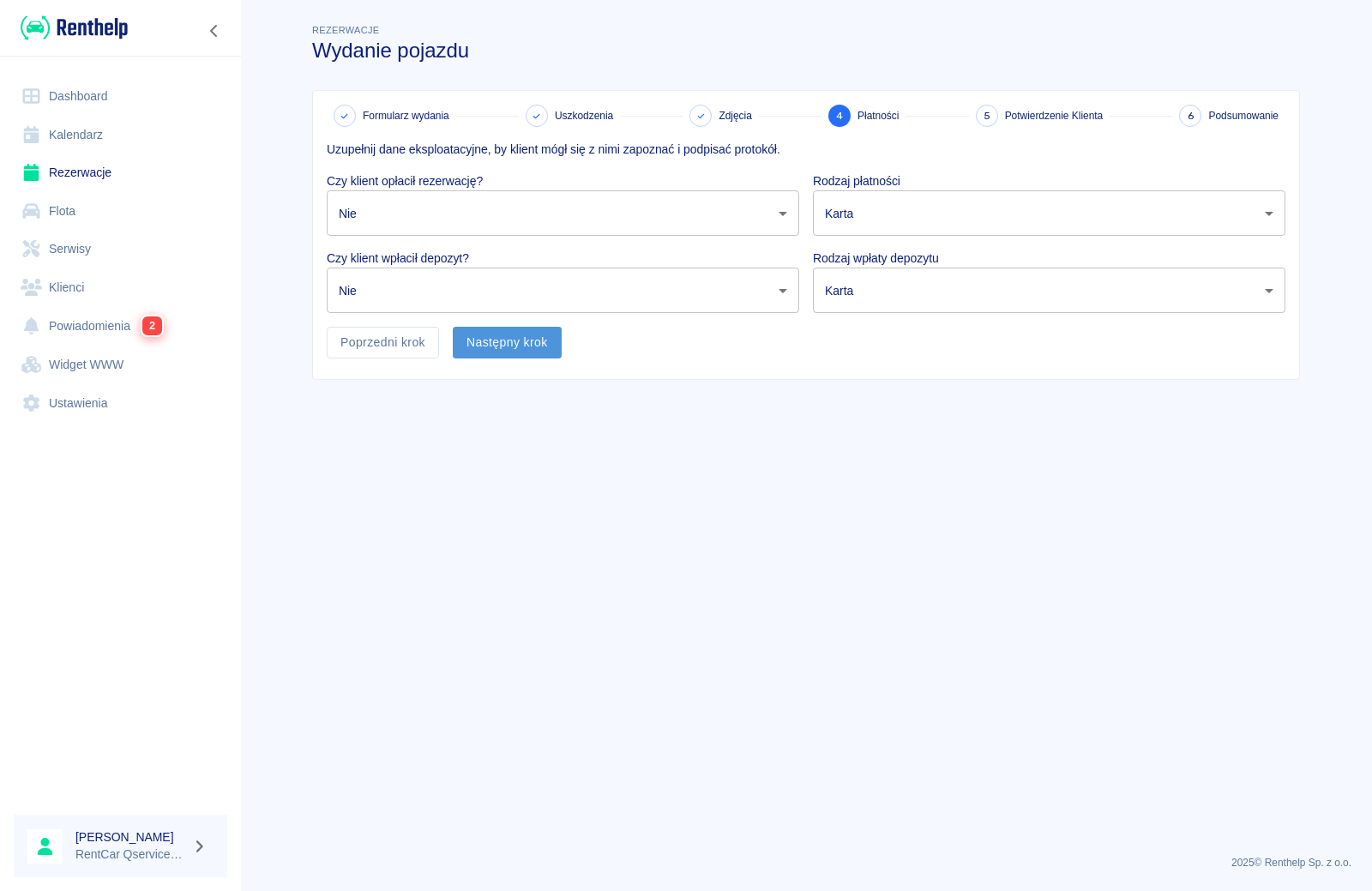
click at [509, 341] on button "Następny krok" at bounding box center [506, 342] width 109 height 32
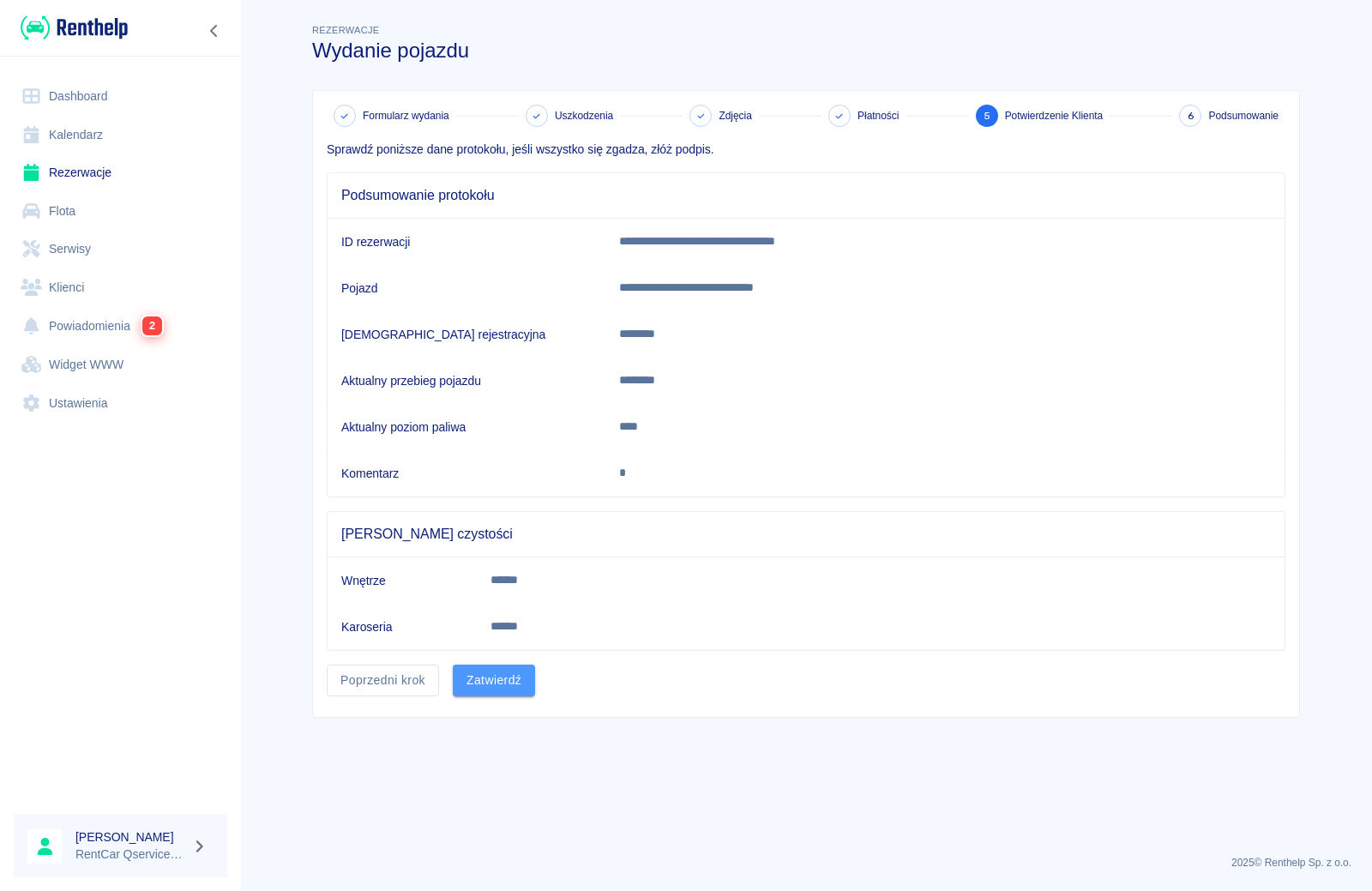
click at [476, 686] on button "Zatwierdź" at bounding box center [493, 680] width 82 height 32
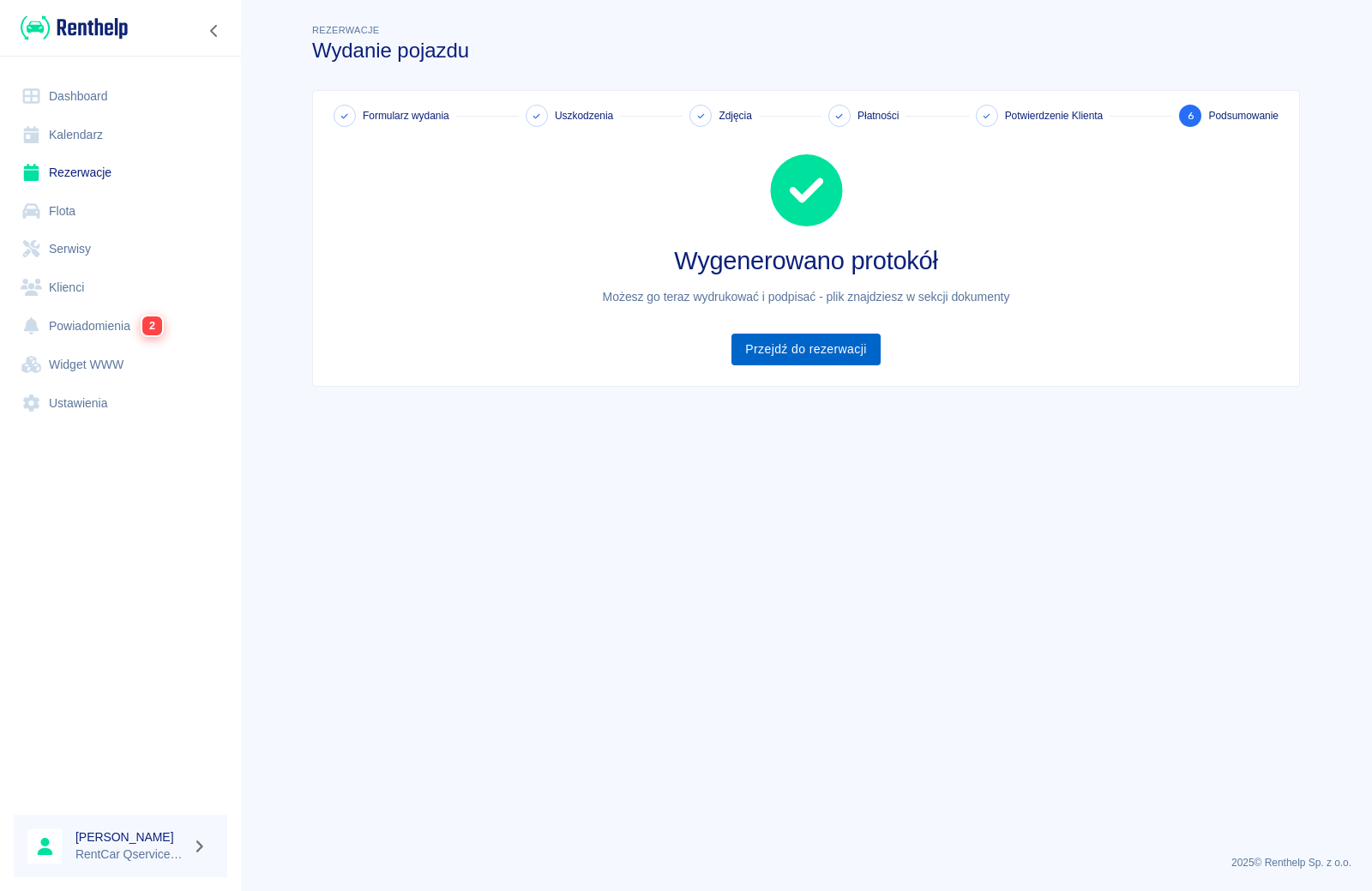
click at [813, 362] on link "Przejdź do rezerwacji" at bounding box center [806, 349] width 148 height 32
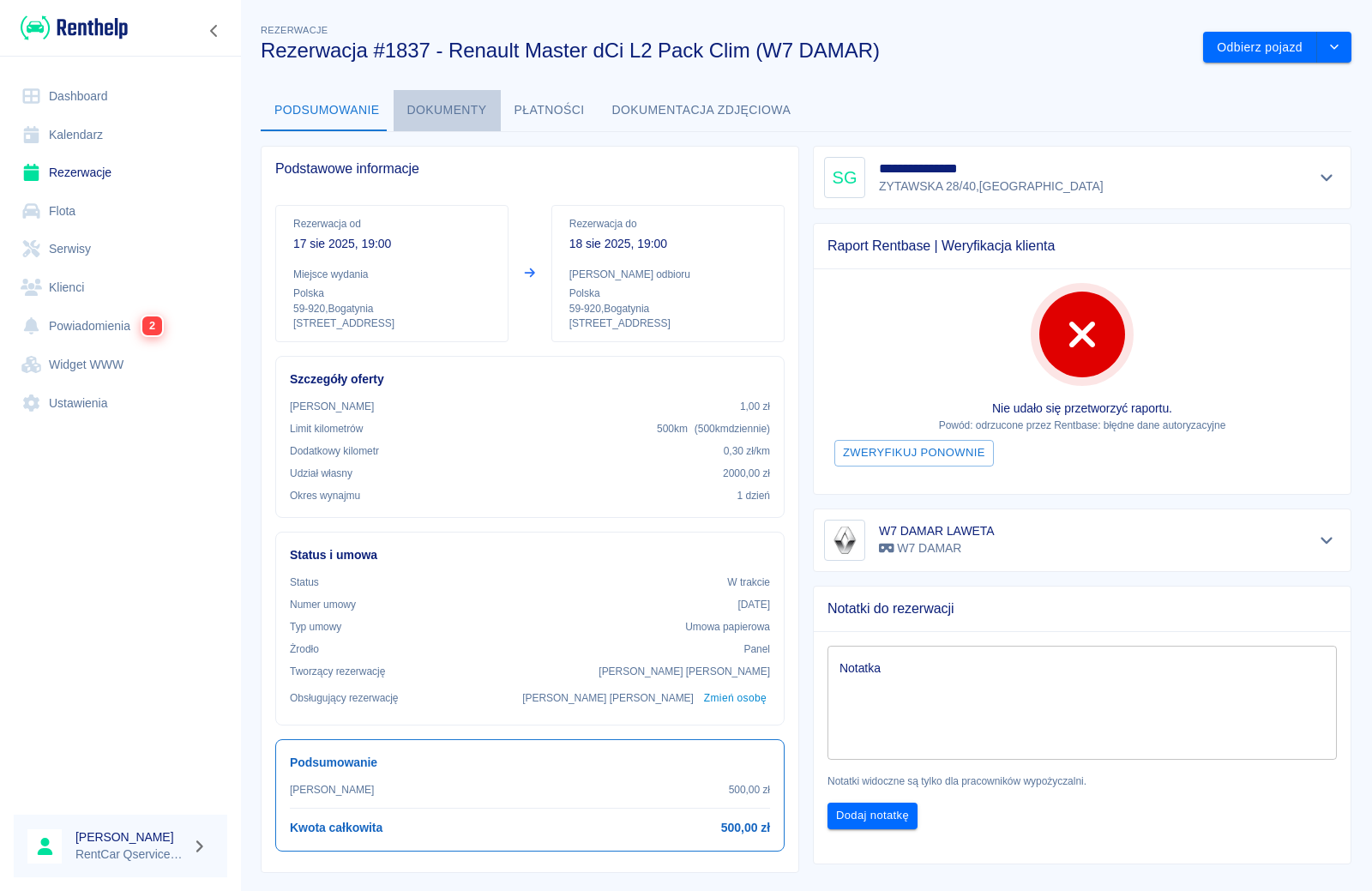
click at [454, 115] on button "Dokumenty" at bounding box center [446, 110] width 107 height 41
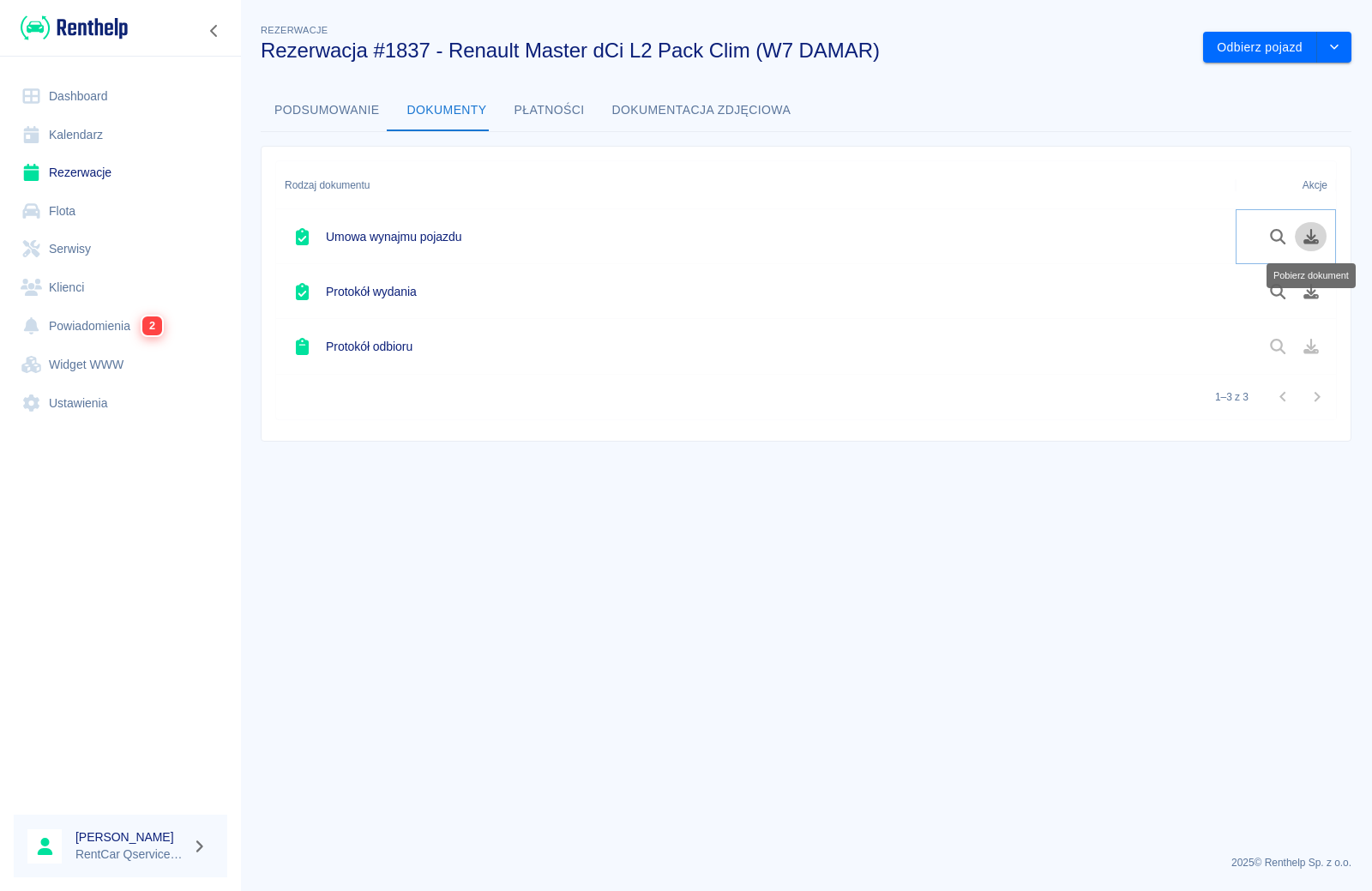
click at [1308, 231] on icon "Pobierz dokument" at bounding box center [1311, 236] width 19 height 15
click at [1316, 286] on icon "Pobierz dokument" at bounding box center [1311, 291] width 19 height 15
